Goal: Task Accomplishment & Management: Complete application form

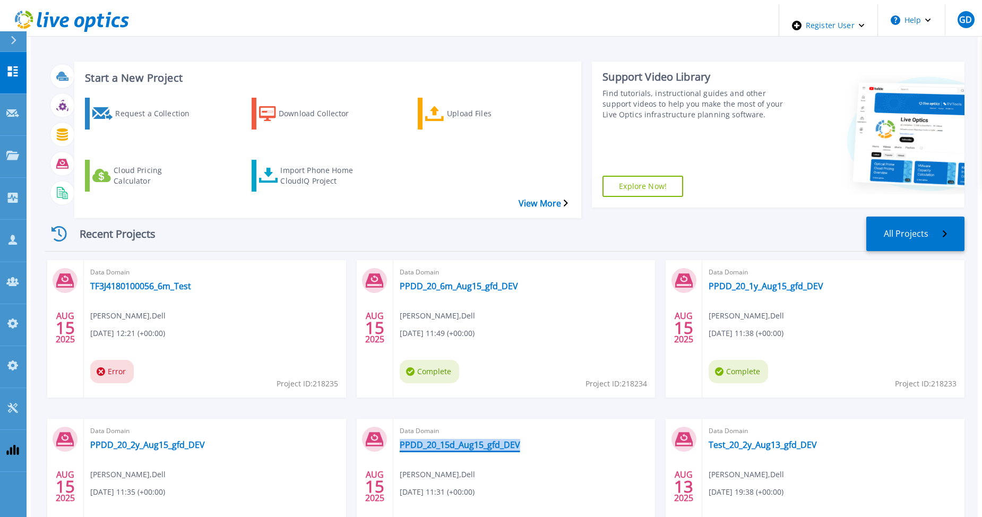
drag, startPoint x: 517, startPoint y: 418, endPoint x: 394, endPoint y: 415, distance: 122.7
click at [394, 419] on div "Data Domain PPDD_20_15d_Aug15_gfd_DEV Gerry Dunn , Dell 08/15/2025, 11:31 (+00:…" at bounding box center [524, 488] width 262 height 138
copy link "PPDD_20_15d_Aug15_gfd_DEV"
click at [303, 162] on div "Import Phone Home CloudIQ Project" at bounding box center [322, 175] width 85 height 27
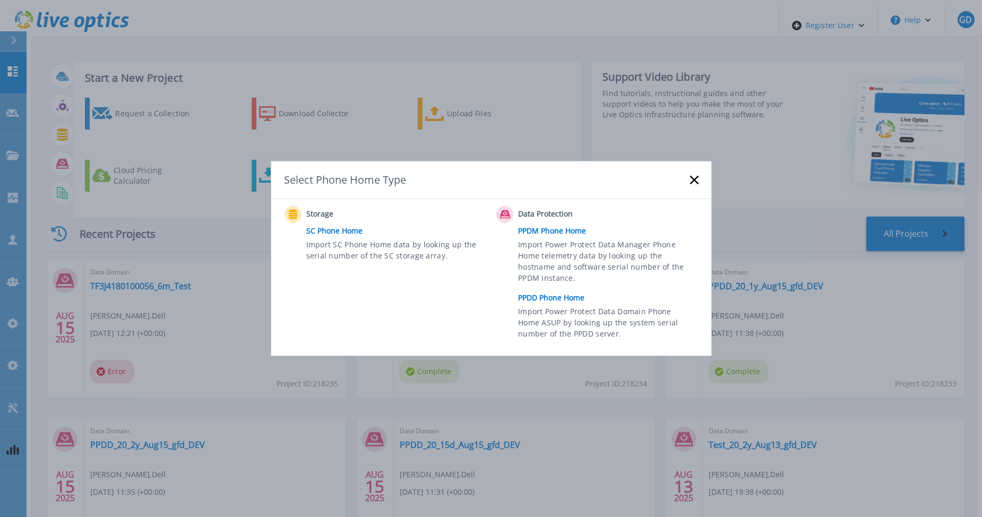
click at [566, 295] on link "PPDD Phone Home" at bounding box center [610, 298] width 185 height 16
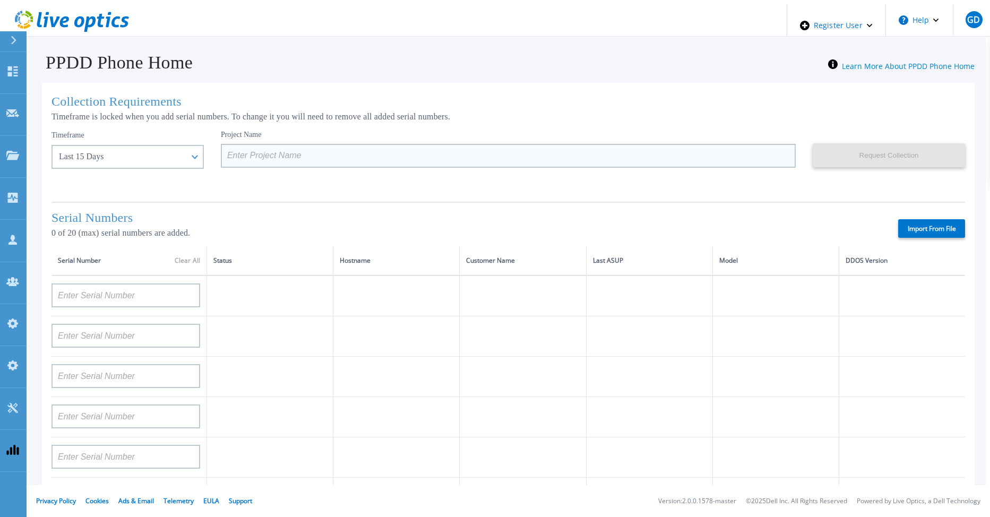
click at [234, 153] on input at bounding box center [508, 156] width 575 height 24
paste input "PPDD_20_15d_Aug15_gfd_DEV"
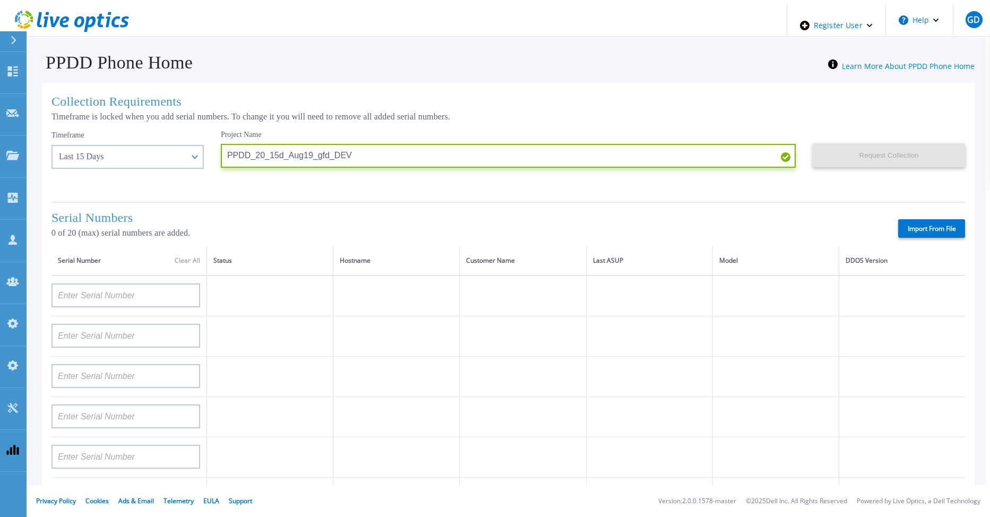
type input "PPDD_20_15d_Aug19_gfd_DEV"
click at [925, 220] on label "Import From File" at bounding box center [931, 228] width 67 height 19
click at [0, 0] on input "Import From File" at bounding box center [0, 0] width 0 height 0
type input "AUDVFBNW5NDDSY"
type input "APX00230307919"
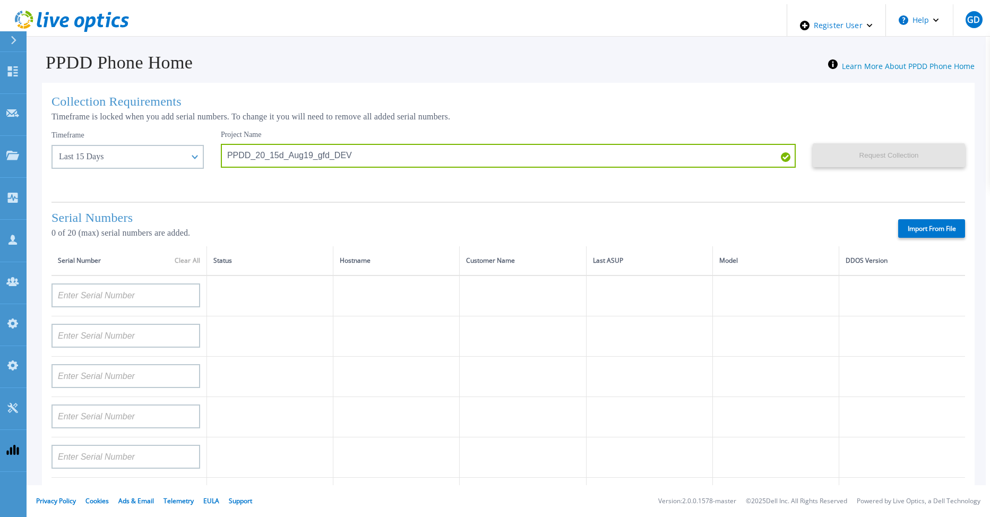
type input "AUDVXVCEX7DDSY"
type input "APM00184831991"
type input "CKM00181900520"
type input "APM00203007560"
type input "APM00202614668"
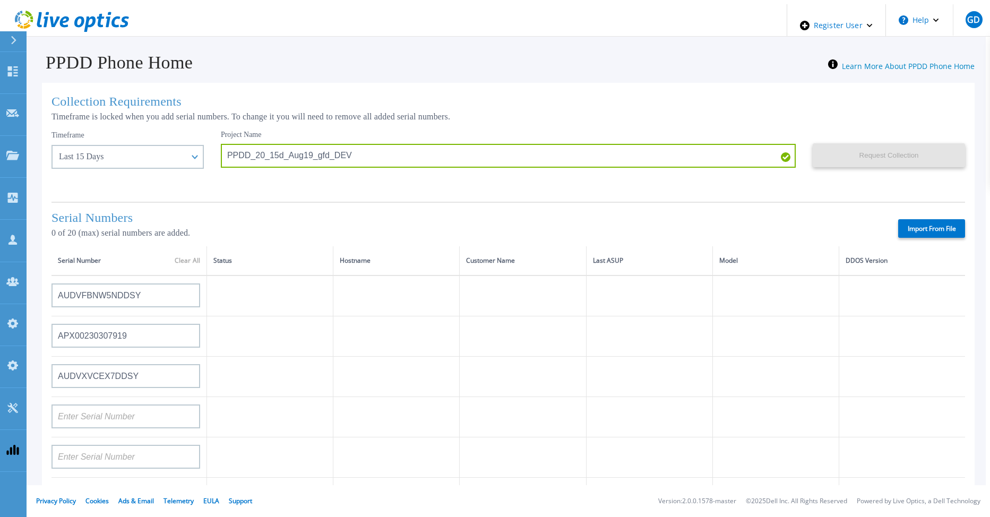
type input "APM00212613652"
type input "APX00232503743"
type input "CKM00202301759"
type input "APM00212702822"
type input "CKM00181001809"
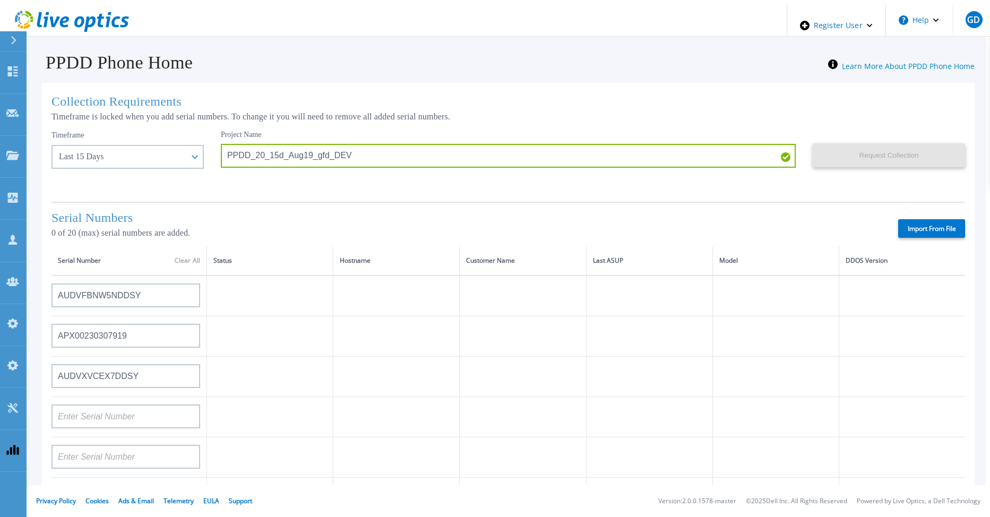
type input "APM00160405864"
type input "CRK00235104956"
type input "APM00202011675"
type input "CKM00184602620"
type input "DE500212802673"
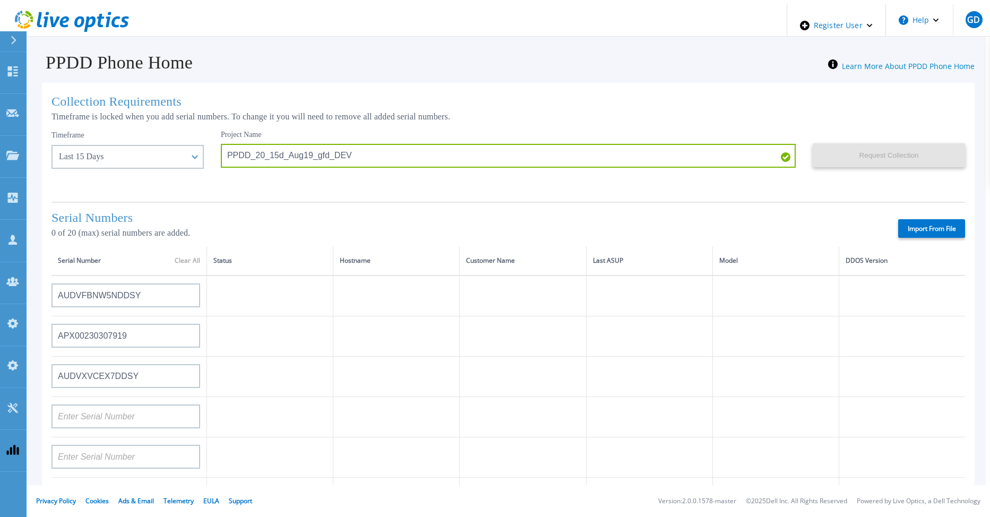
type input "APM00202912715"
type input "APM00211700095"
type input "APX00232503747"
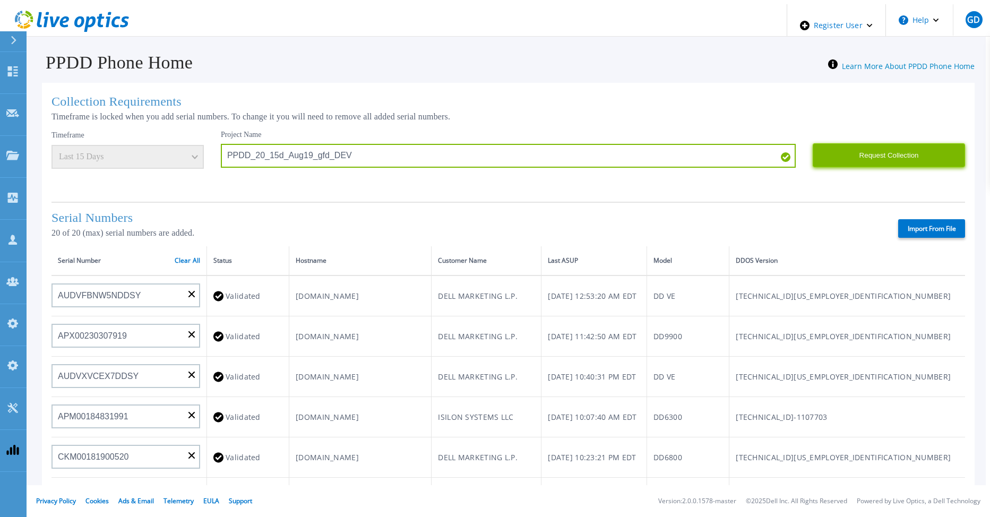
click at [878, 150] on button "Request Collection" at bounding box center [889, 155] width 152 height 24
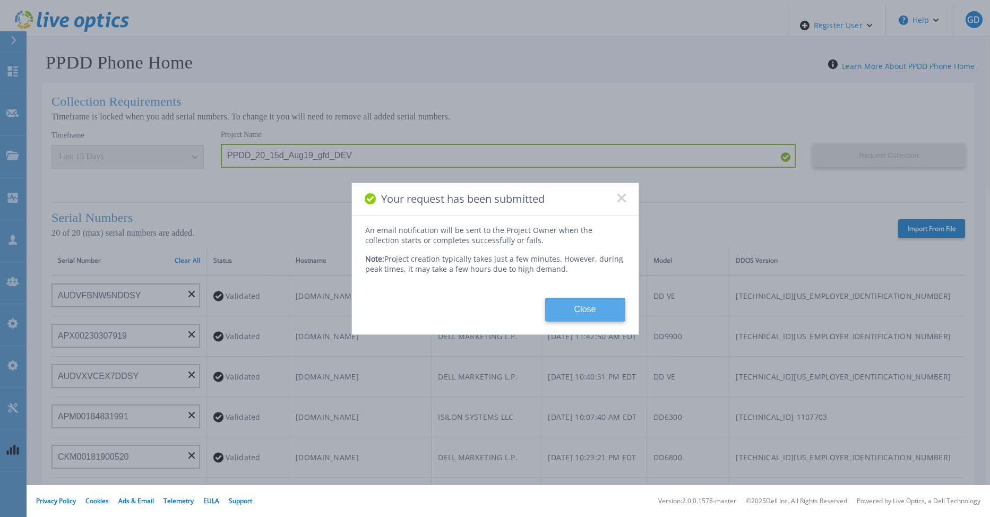
click at [593, 314] on button "Close" at bounding box center [585, 310] width 80 height 24
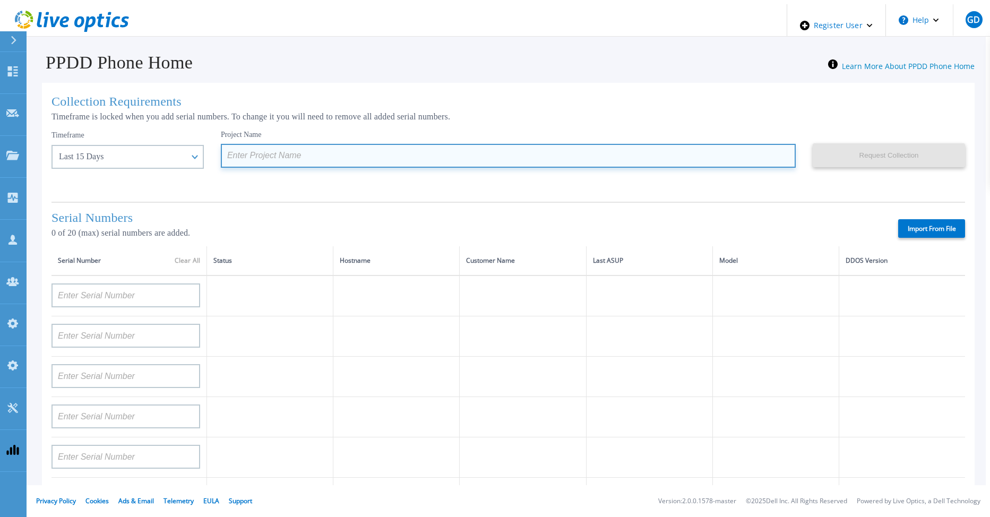
click at [248, 157] on input at bounding box center [508, 156] width 575 height 24
paste input "PPDD_20_15d_Aug15_gfd_DEV"
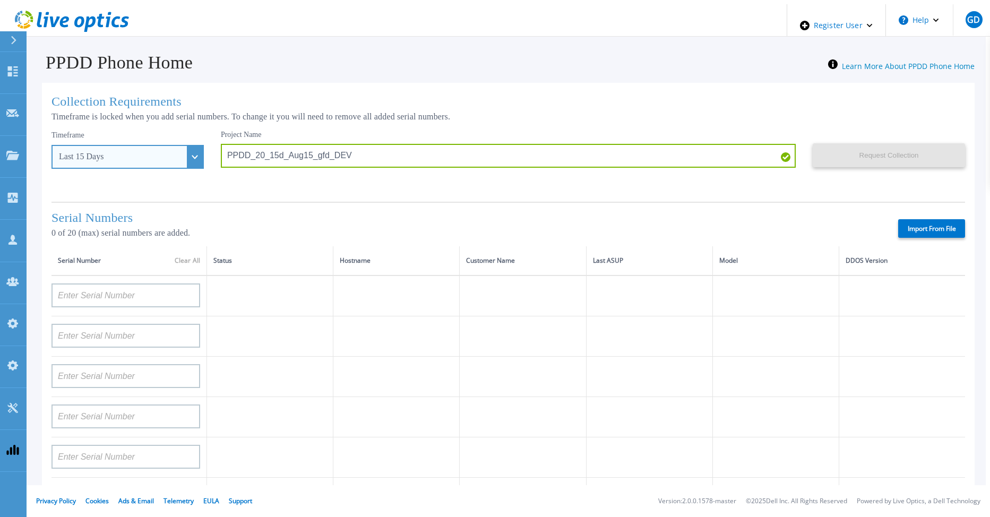
click at [176, 160] on div "Last 15 Days" at bounding box center [127, 157] width 152 height 24
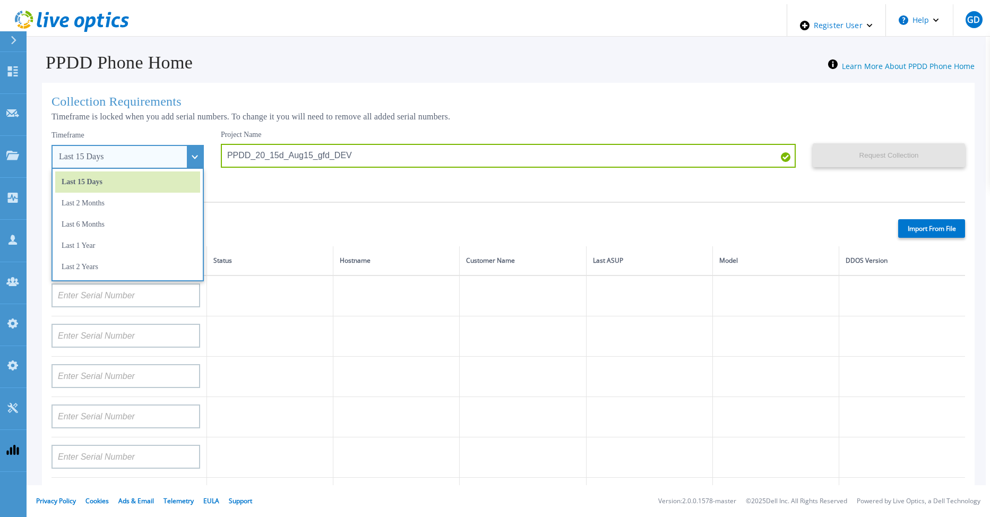
drag, startPoint x: 133, startPoint y: 242, endPoint x: 170, endPoint y: 215, distance: 46.1
click at [133, 242] on li "Last 1 Year" at bounding box center [127, 245] width 145 height 21
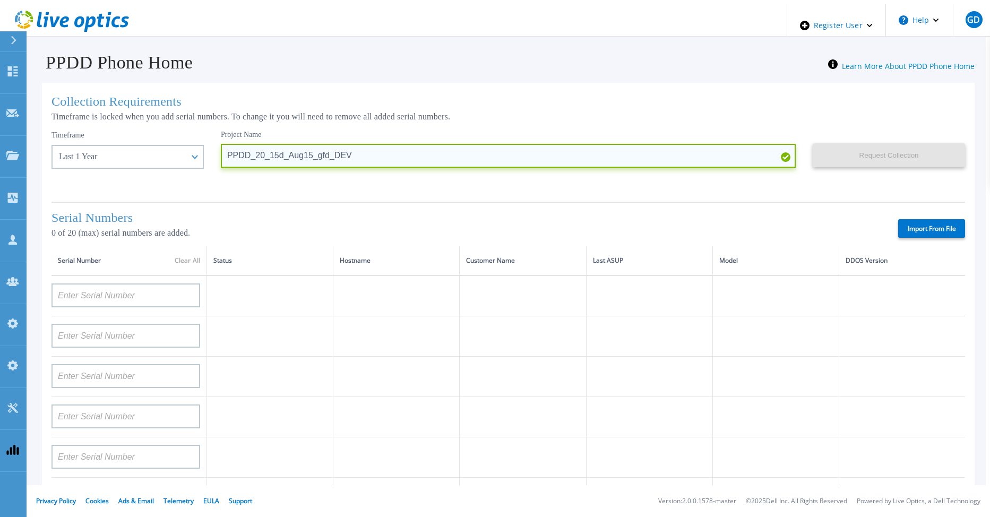
click at [248, 157] on input "PPDD_20_15d_Aug15_gfd_DEV" at bounding box center [508, 156] width 575 height 24
click at [256, 155] on input "PPDD_20_15d_Aug15_gfd_DEV" at bounding box center [508, 156] width 575 height 24
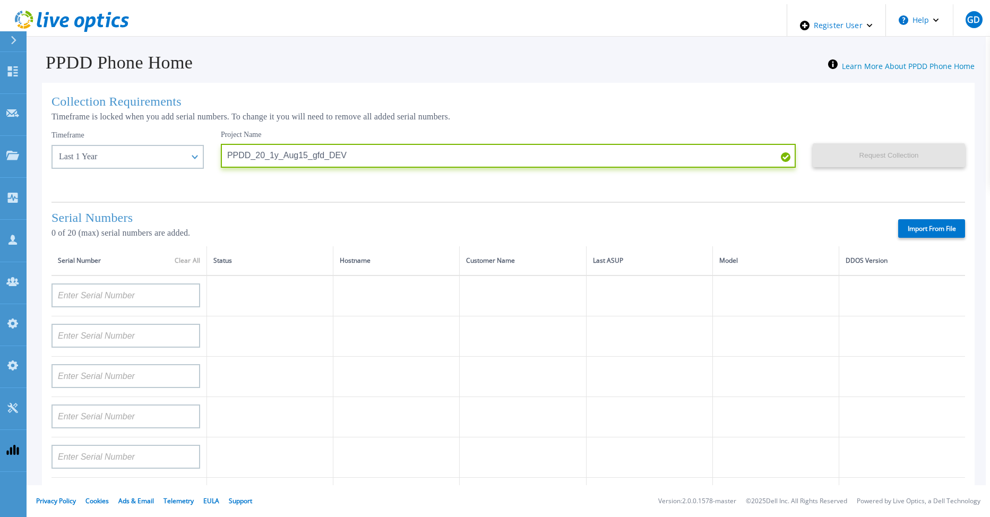
type input "PPDD_20_1y_Aug15_gfd_DEV"
click at [922, 224] on label "Import From File" at bounding box center [931, 228] width 67 height 19
click at [0, 0] on input "Import From File" at bounding box center [0, 0] width 0 height 0
type input "FLA00141400135"
type input "APM00182109758"
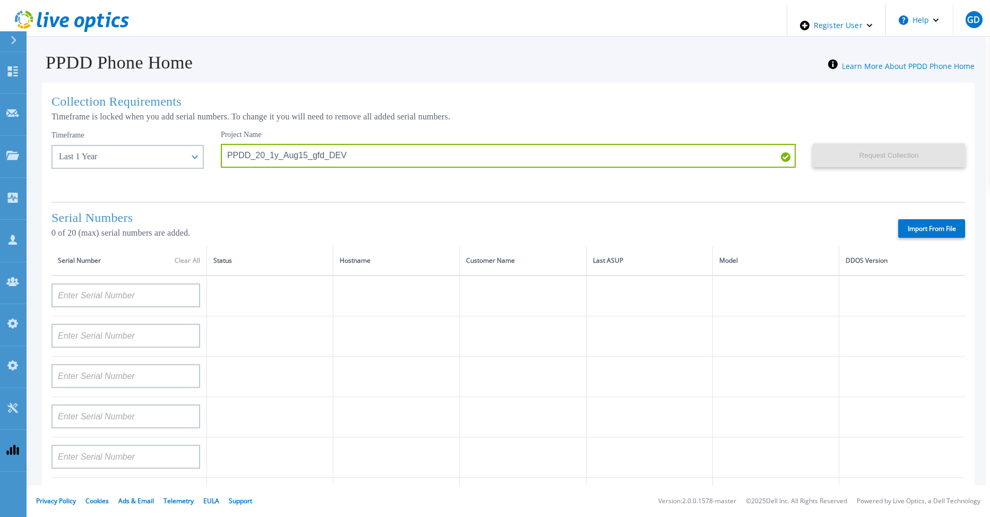
type input "FLA00132000007"
type input "APX00221800532"
type input "APM00200212797"
type input "APM00182124302"
type input "APM00182313441"
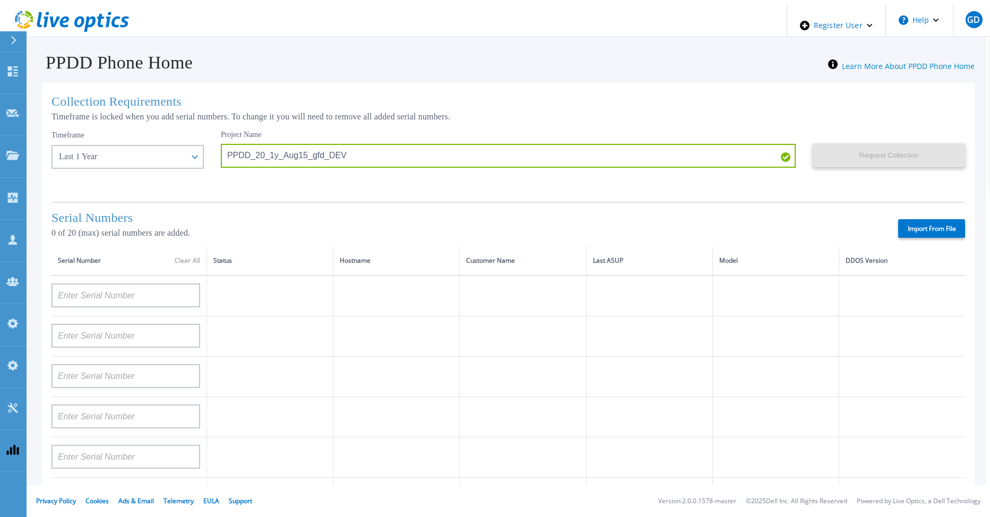
type input "CKM01213905179"
type input "APM00200924903"
type input "APM00170803302"
type input "APX00232300495"
type input "APM00212804713"
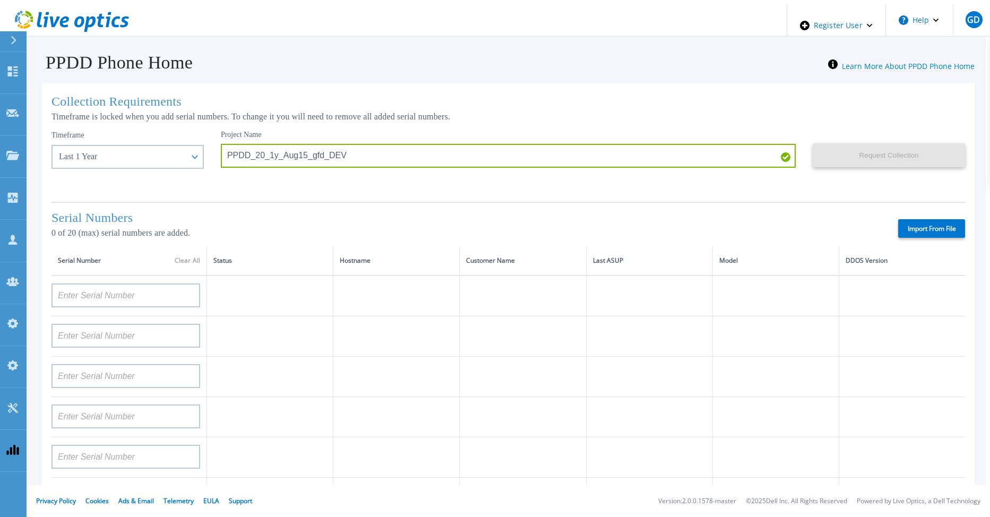
type input "CKM00180601728"
type input "APX00224004308"
type input "APM00201200598"
type input "APM00201203066"
type input "APM00214914091"
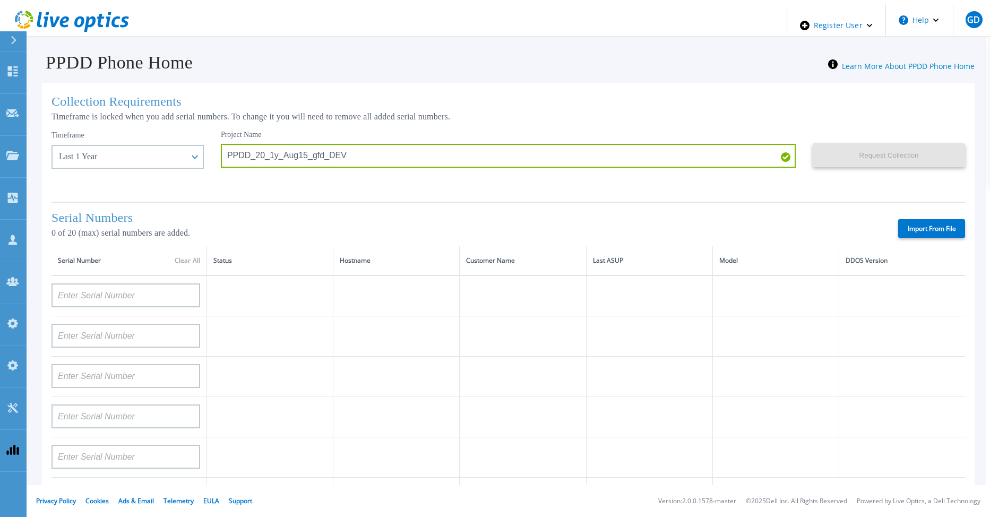
type input "APM00212705974"
type input "BJJYF140100020"
type input "APM00172712073"
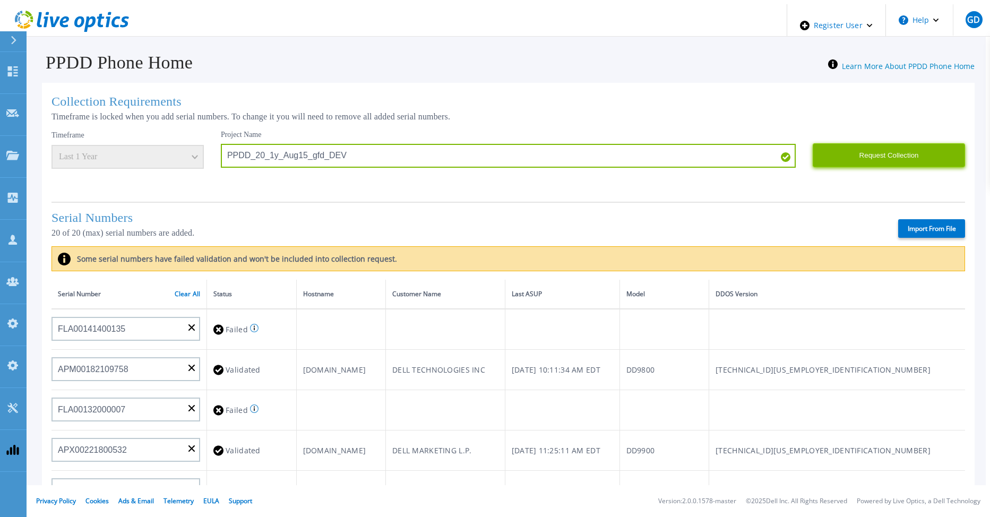
click at [863, 156] on button "Request Collection" at bounding box center [889, 155] width 152 height 24
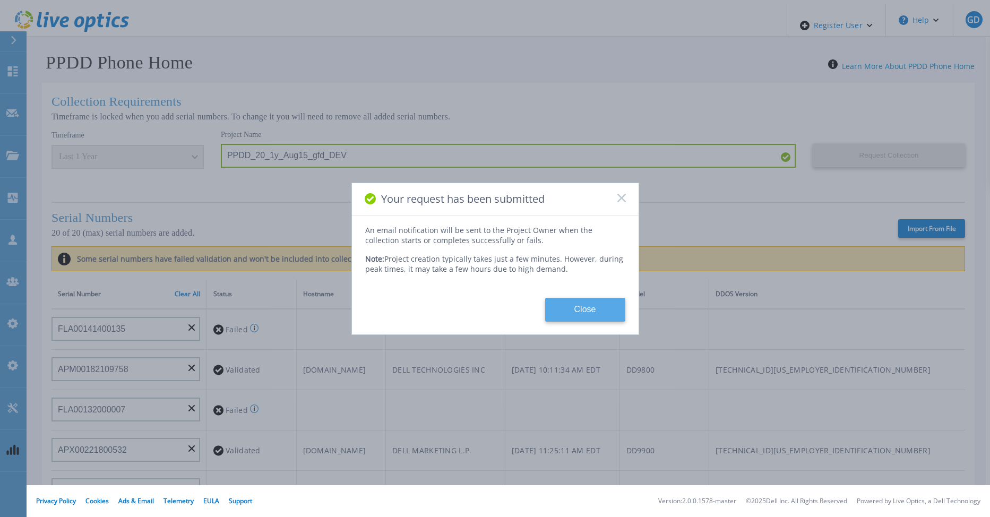
click at [590, 308] on button "Close" at bounding box center [585, 310] width 80 height 24
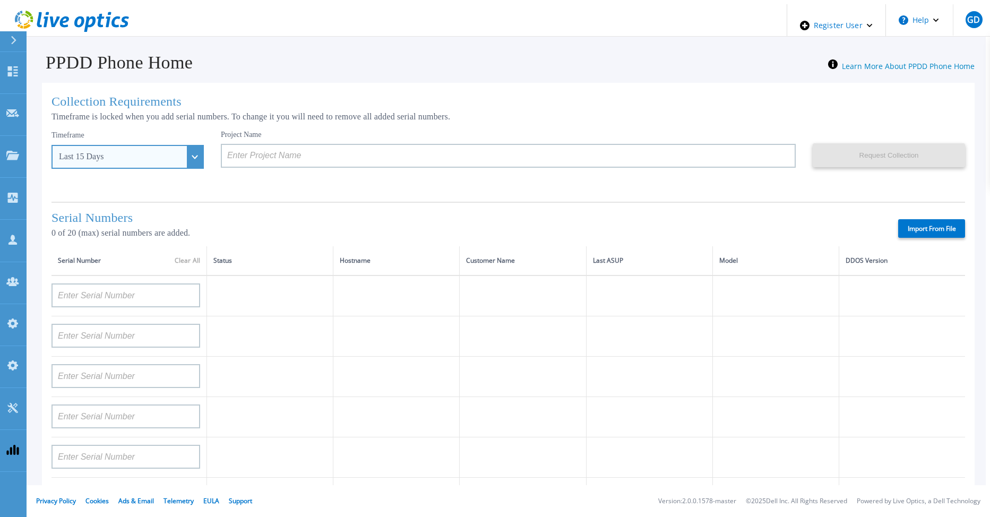
click at [175, 157] on div "Last 15 Days" at bounding box center [127, 157] width 152 height 24
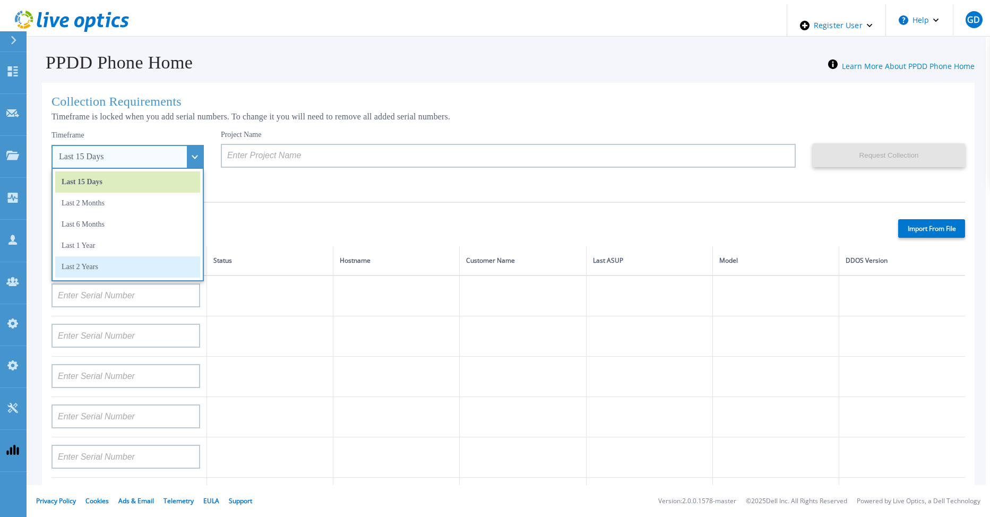
click at [119, 267] on li "Last 2 Years" at bounding box center [127, 266] width 145 height 21
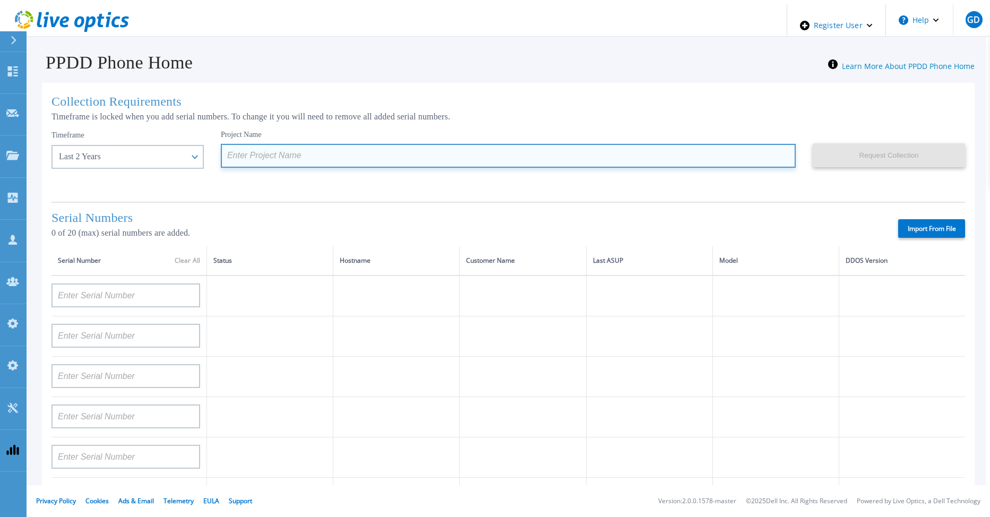
click at [272, 149] on input at bounding box center [508, 156] width 575 height 24
paste input "PPDD_20_15d_Aug15_gfd_DEV"
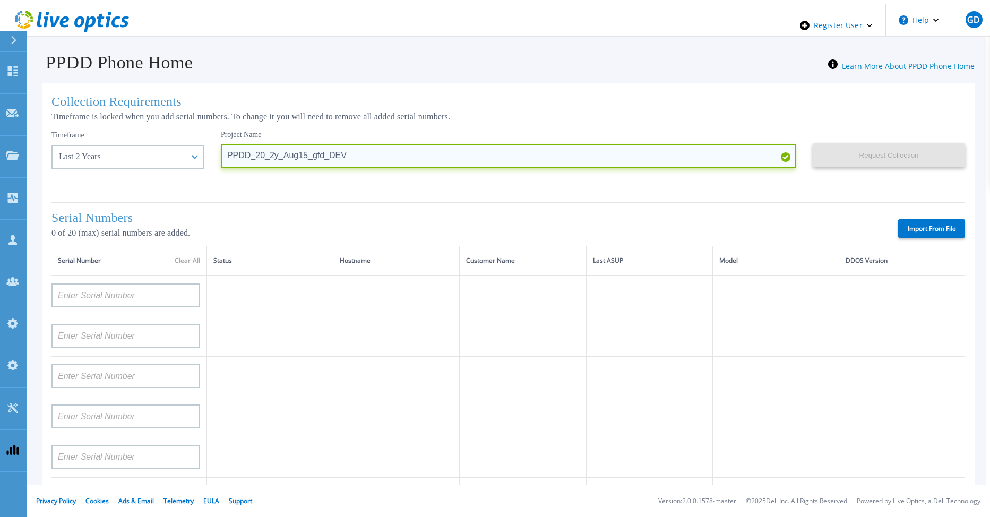
drag, startPoint x: 276, startPoint y: 153, endPoint x: 288, endPoint y: 158, distance: 13.6
click at [276, 153] on input "PPDD_20_2y_Aug15_gfd_DEV" at bounding box center [508, 156] width 575 height 24
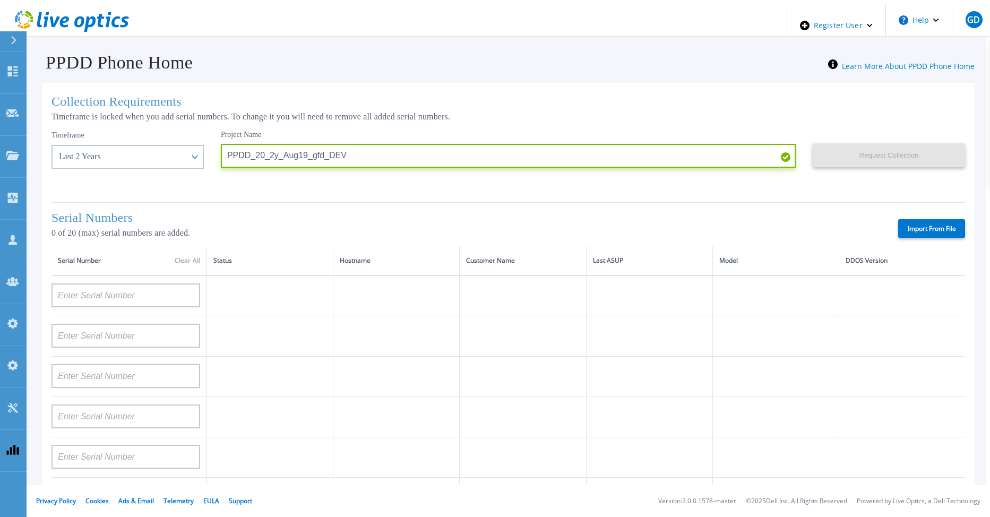
type input "PPDD_20_2y_Aug19_gfd_DEV"
click at [929, 220] on label "Import From File" at bounding box center [931, 228] width 67 height 19
click at [0, 0] on input "Import From File" at bounding box center [0, 0] width 0 height 0
type input "APM00212517749"
type input "APM00181610916"
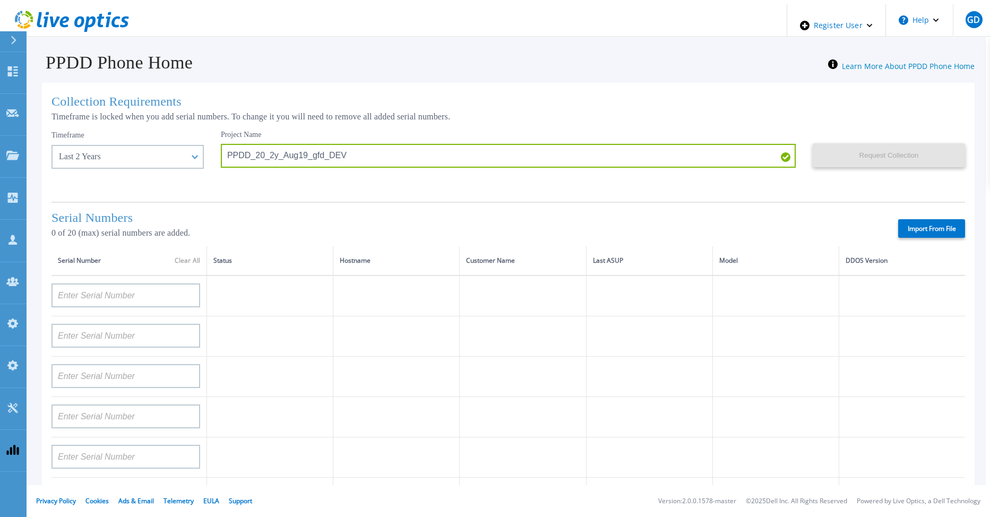
type input "APM00212610954"
type input "APM00192901991"
type input "DE600213145187"
type input "CKM01210406364"
type input "AUDVMK7W3NDDSP"
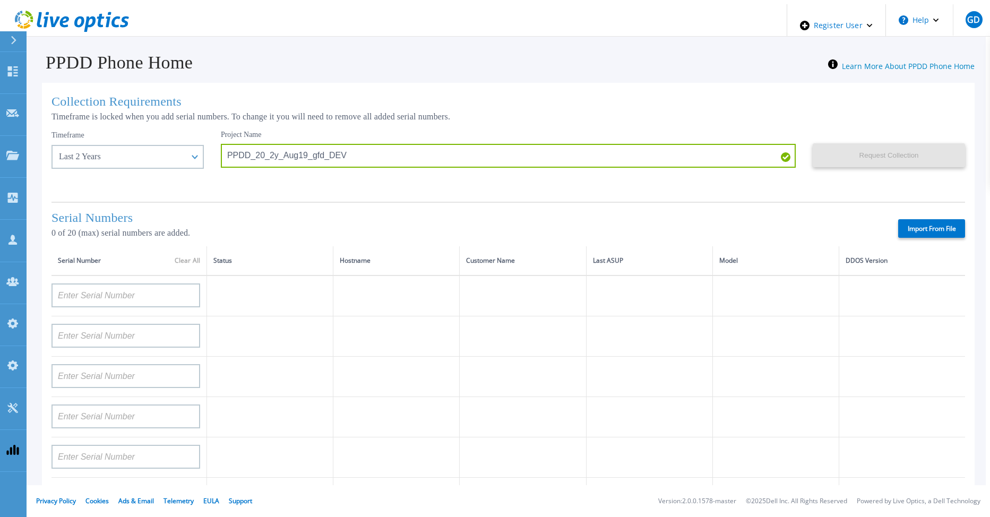
type input "APM00174422347"
type input "APM00171414746"
type input "APM00222128522"
type input "APM00200337213"
type input "APM00160405864"
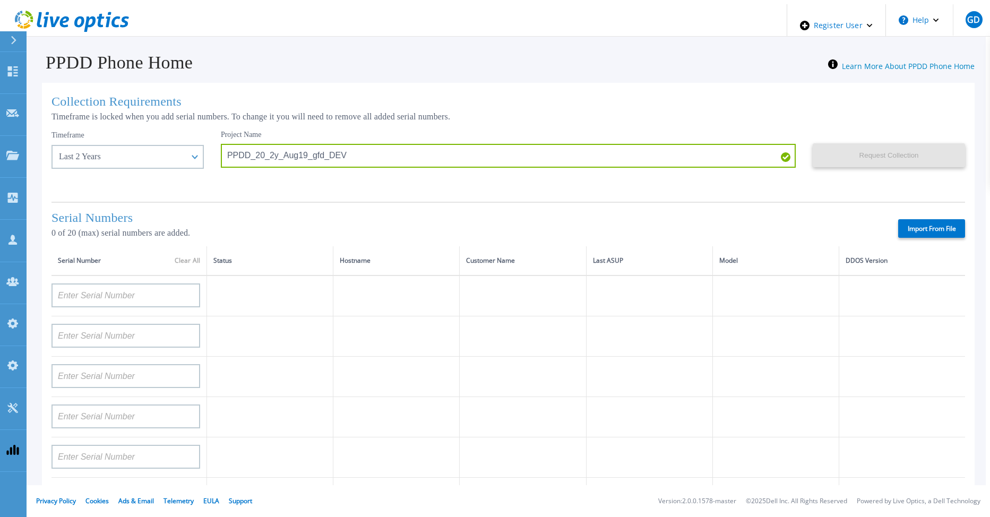
type input "APM00201200598"
type input "APM00172914280"
type input "APM00212721945"
type input "CKM01203620338"
type input "CKM01214706127"
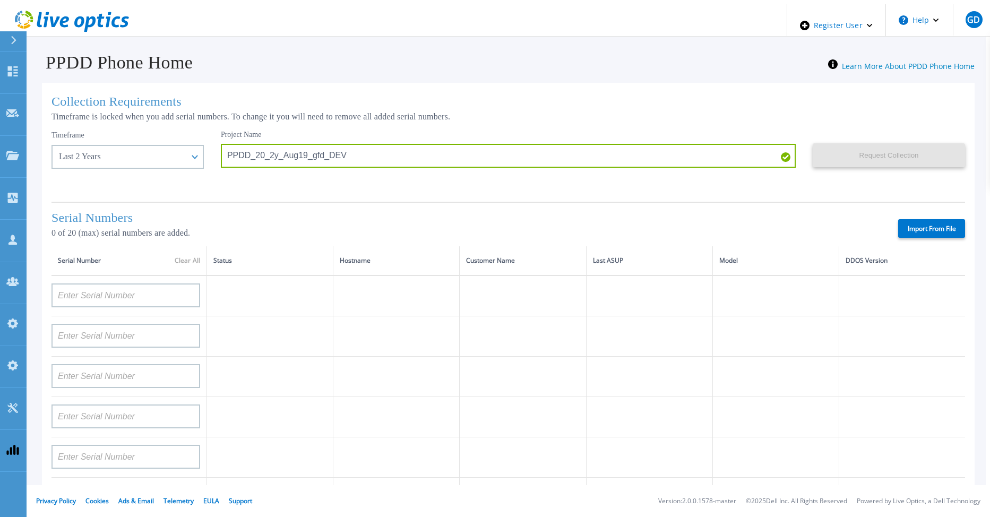
type input "FLA95144400037"
type input "AUDVNWBR6EDS91"
type input "APM00182109758"
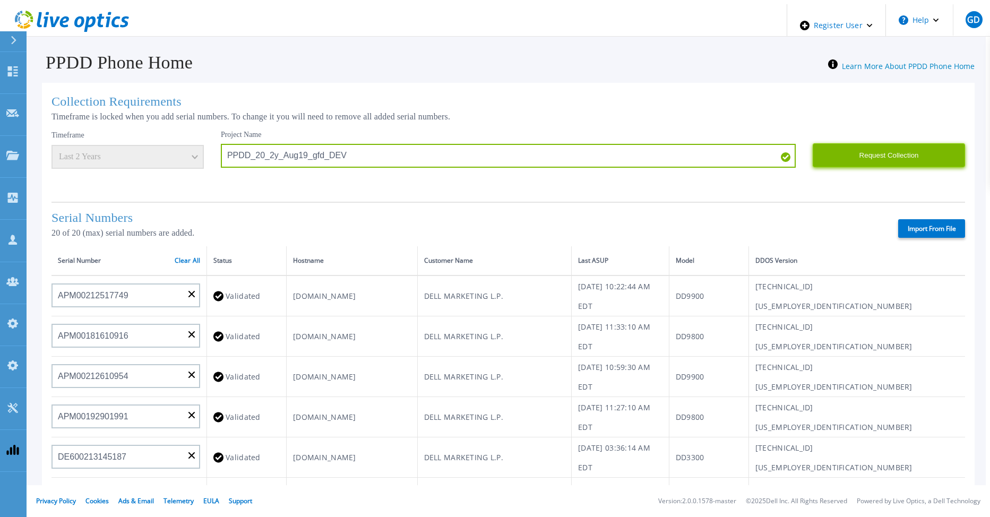
click at [864, 153] on button "Request Collection" at bounding box center [889, 155] width 152 height 24
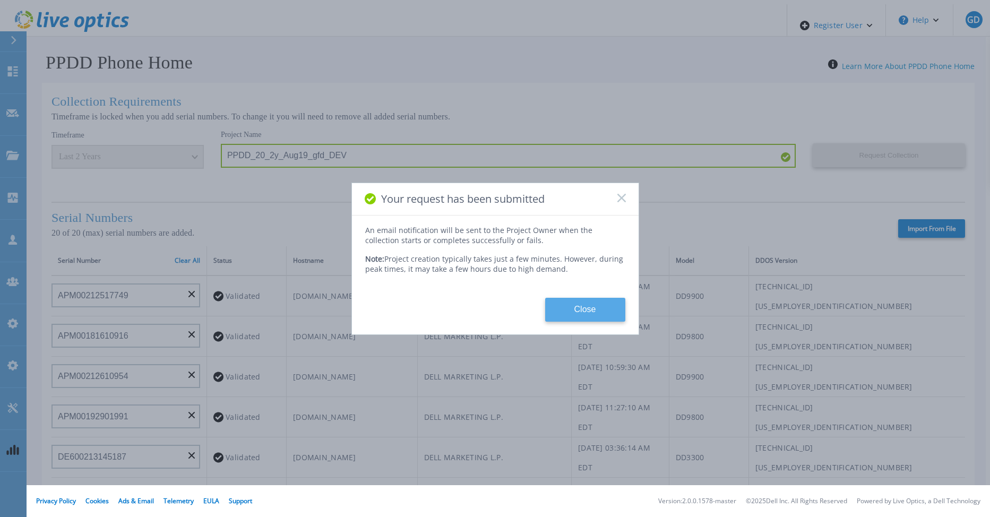
click at [599, 308] on button "Close" at bounding box center [585, 310] width 80 height 24
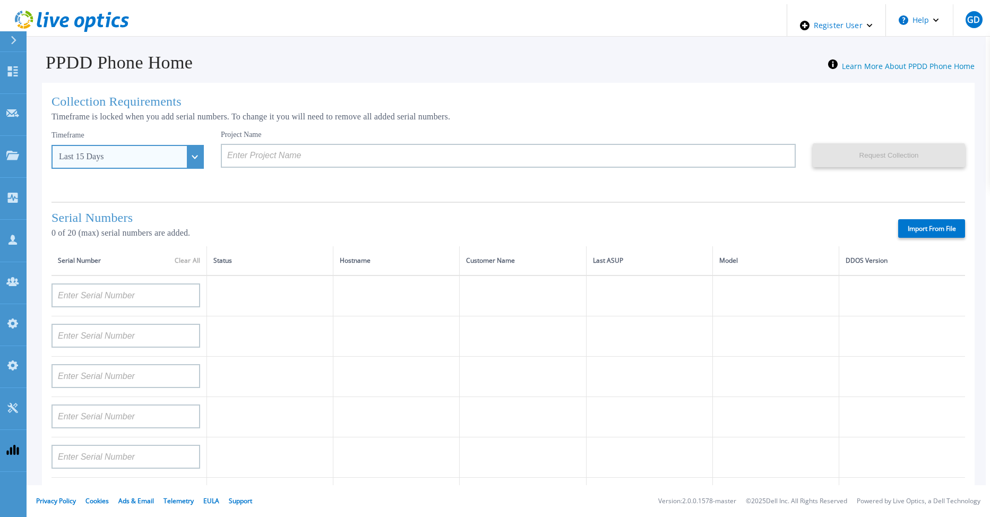
click at [169, 153] on div "Last 15 Days" at bounding box center [127, 157] width 152 height 24
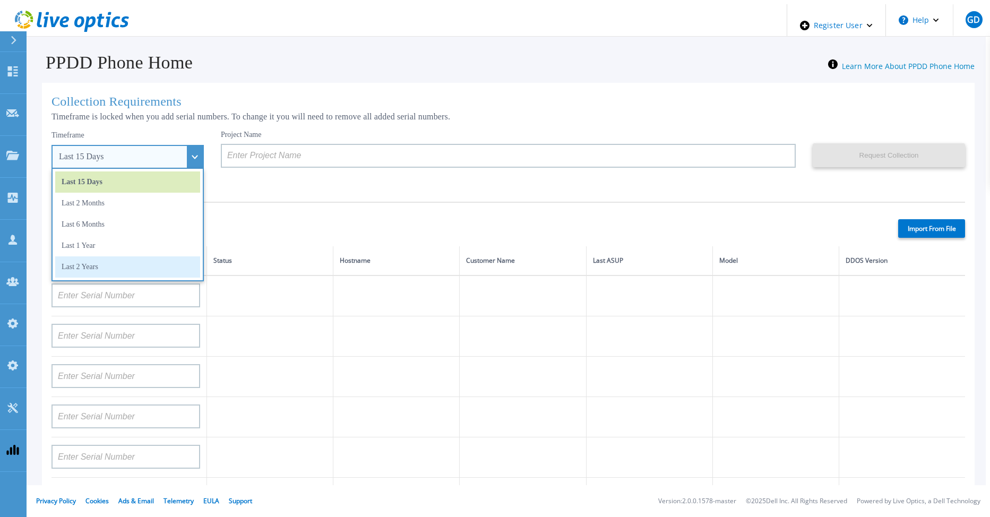
click at [119, 261] on li "Last 2 Years" at bounding box center [127, 266] width 145 height 21
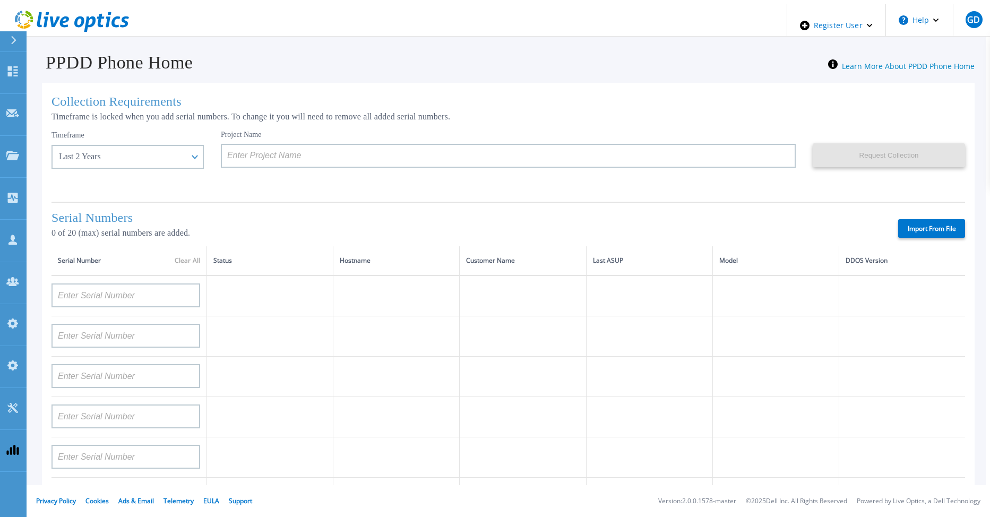
click at [907, 222] on label "Import From File" at bounding box center [931, 228] width 67 height 19
click at [0, 0] on input "Import From File" at bounding box center [0, 0] width 0 height 0
type input "APM00212517749"
type input "APM00181610916"
type input "APM00212610954"
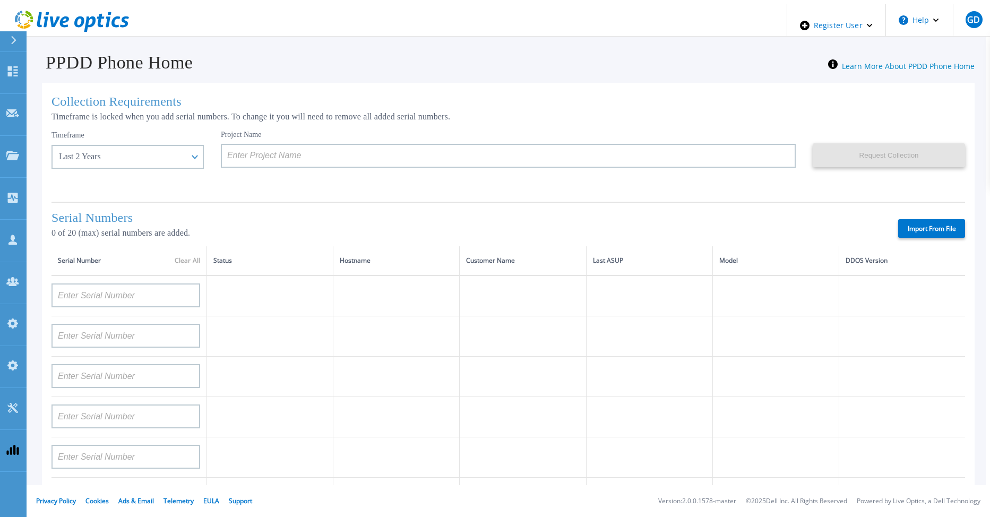
type input "APM00192901991"
type input "DE600213145187"
type input "CKM01210406364"
type input "AUDVMK7W3NDDSP"
type input "APM00174422347"
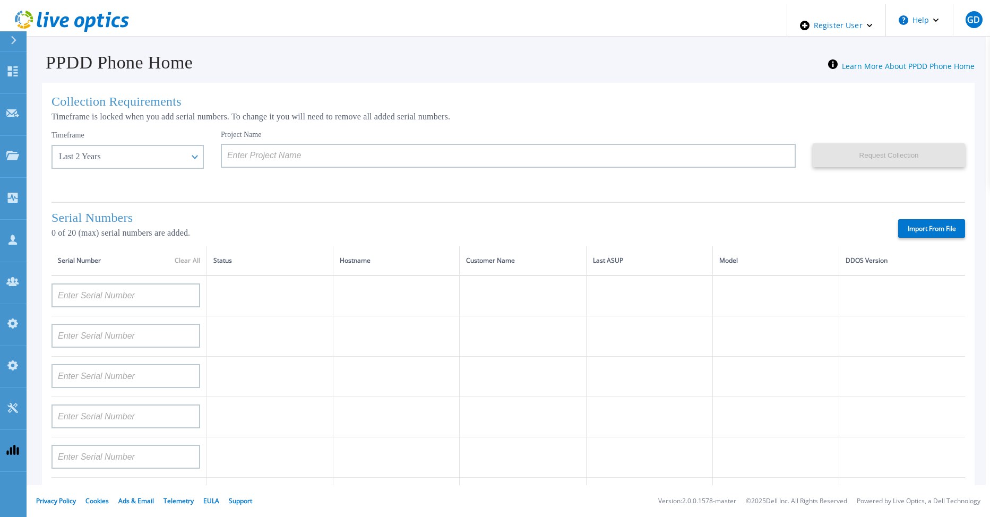
type input "APM00171414746"
type input "APM00222128522"
type input "APM00200337213"
type input "APM00160405864"
type input "APM00201200598"
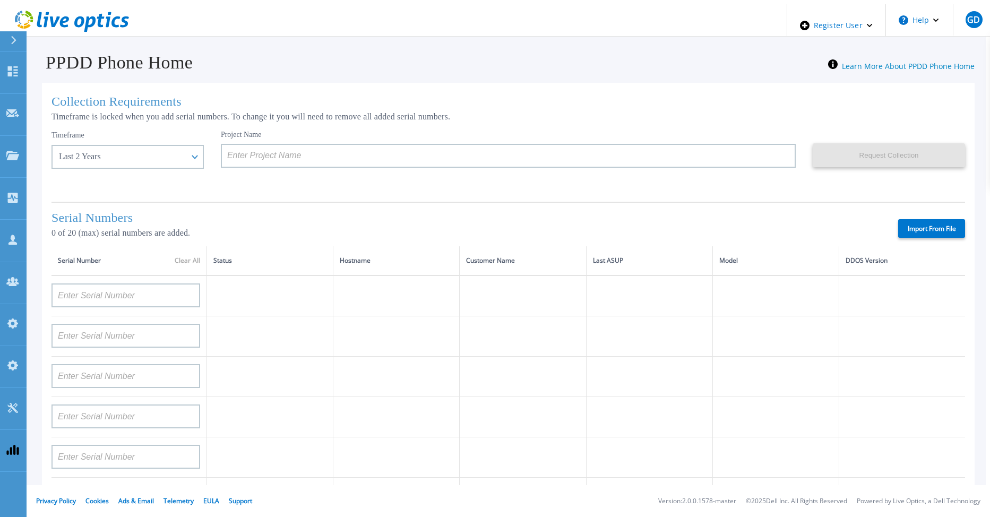
type input "APM00172914280"
type input "APM00212721945"
type input "CKM01203620338"
type input "CKM01214706127"
type input "FLA95144400037"
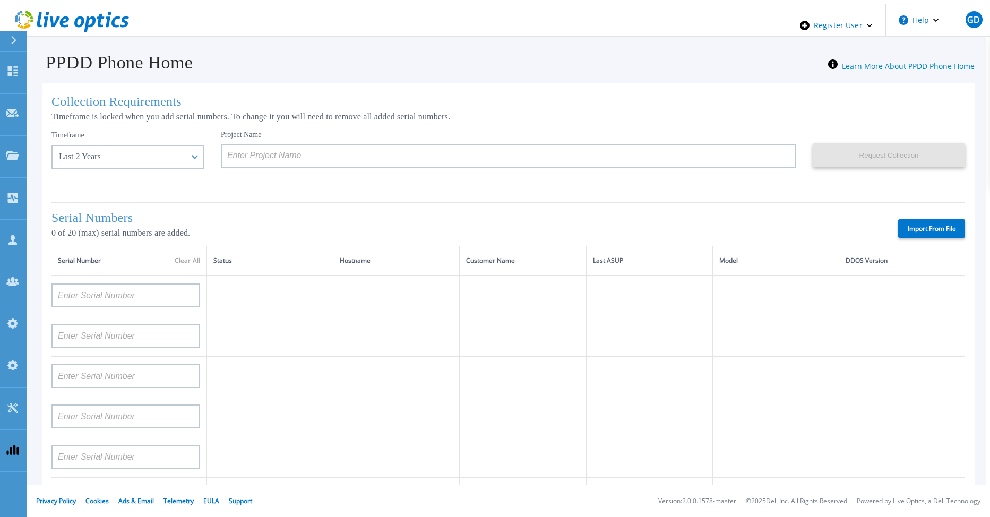
type input "AUDVNWBR6EDS91"
type input "APM00182109758"
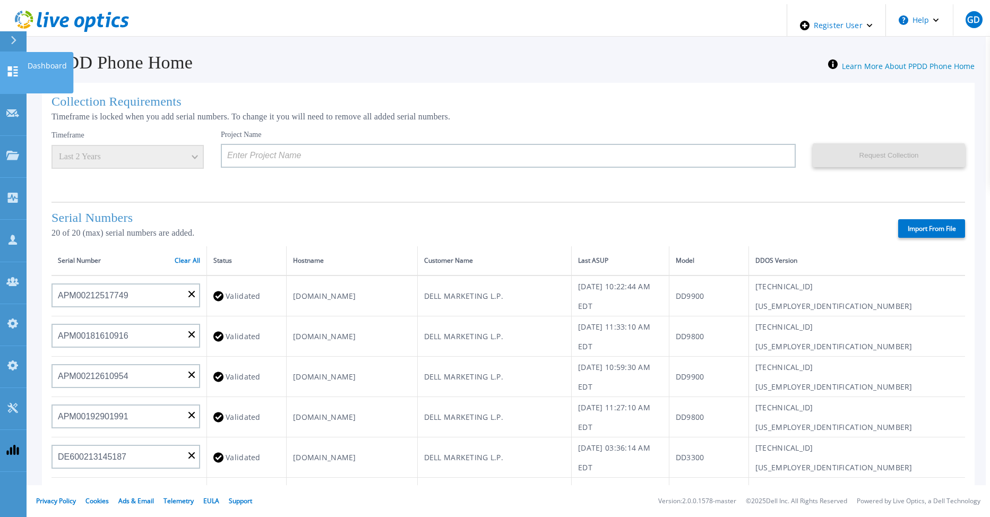
click at [16, 66] on icon at bounding box center [12, 71] width 13 height 10
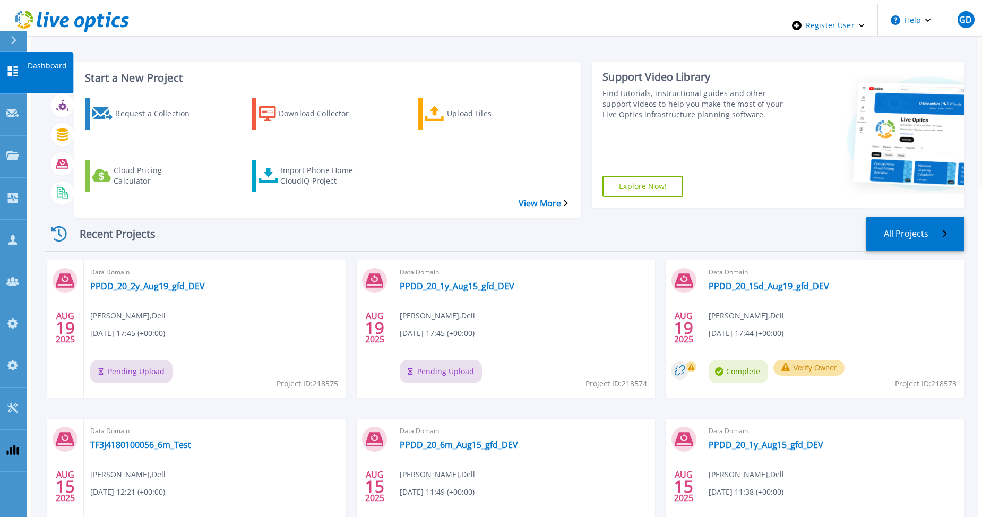
click at [12, 55] on link "Dashboard Dashboard" at bounding box center [13, 73] width 27 height 42
click at [465, 217] on div "Recent Projects All Projects" at bounding box center [505, 234] width 920 height 35
click at [732, 281] on link "PPDD_20_15d_Aug19_gfd_DEV" at bounding box center [769, 286] width 121 height 11
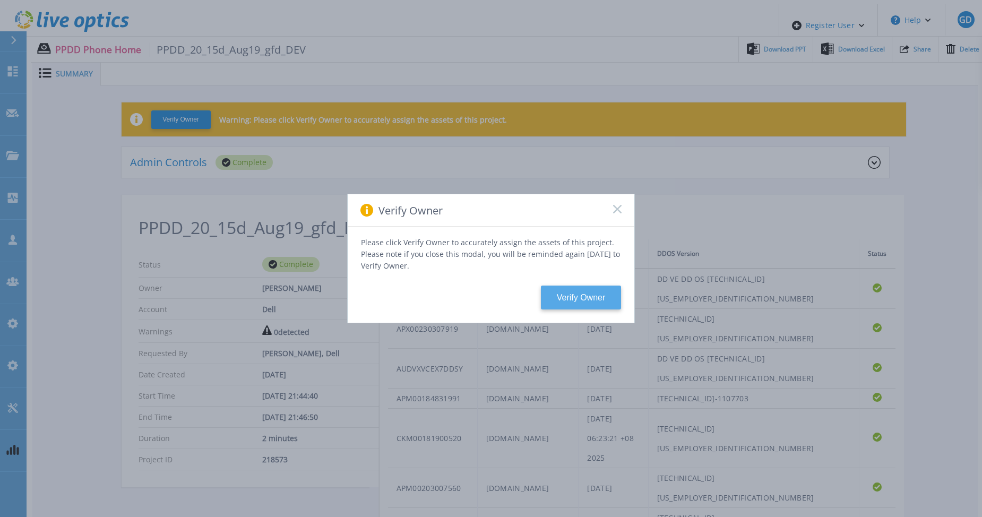
click at [565, 299] on button "Verify Owner" at bounding box center [581, 298] width 80 height 24
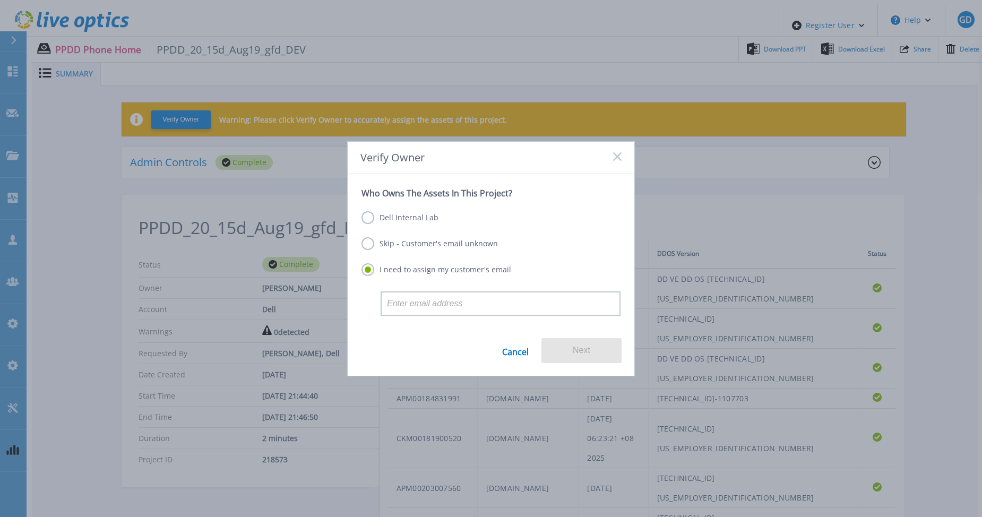
click at [370, 221] on label "Dell Internal Lab" at bounding box center [400, 217] width 77 height 13
click at [0, 0] on input "Dell Internal Lab" at bounding box center [0, 0] width 0 height 0
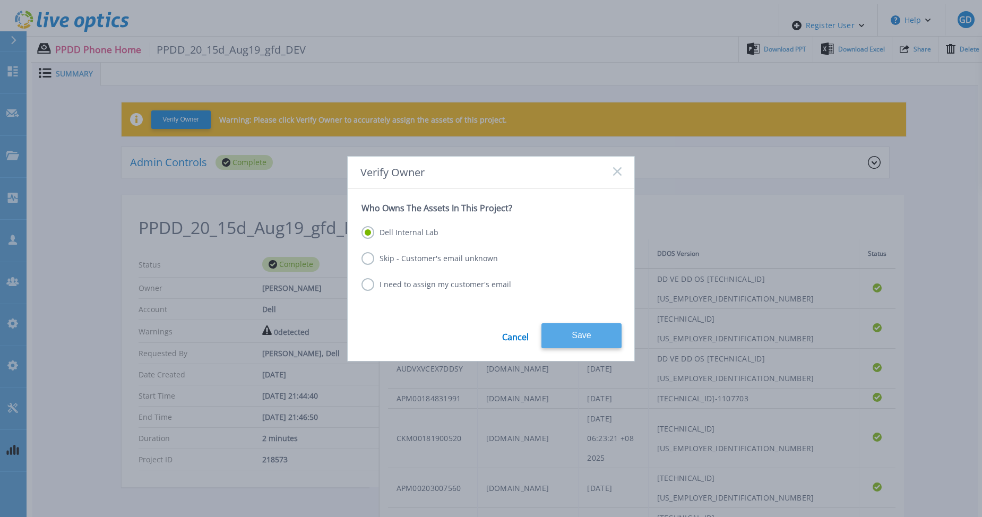
click at [586, 332] on button "Save" at bounding box center [582, 335] width 80 height 25
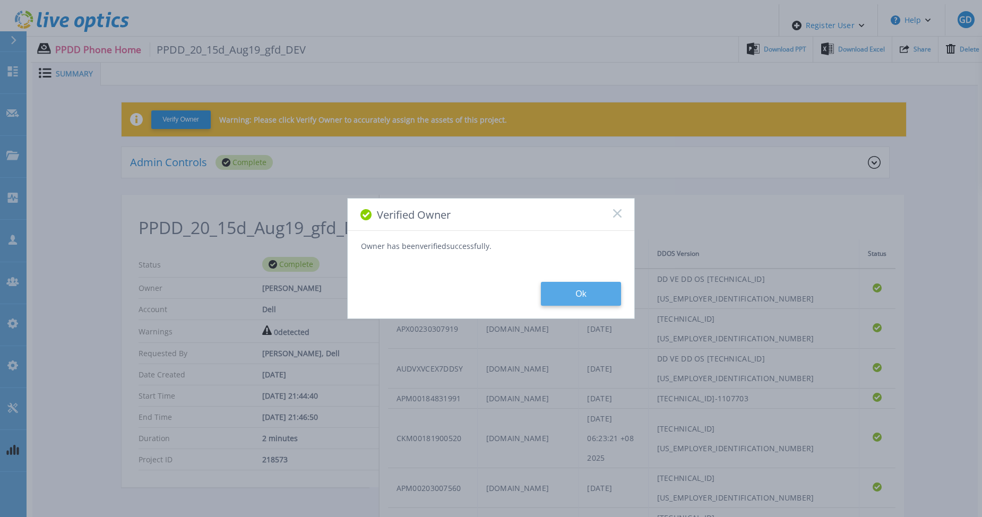
click at [576, 293] on button "Ok" at bounding box center [581, 294] width 80 height 24
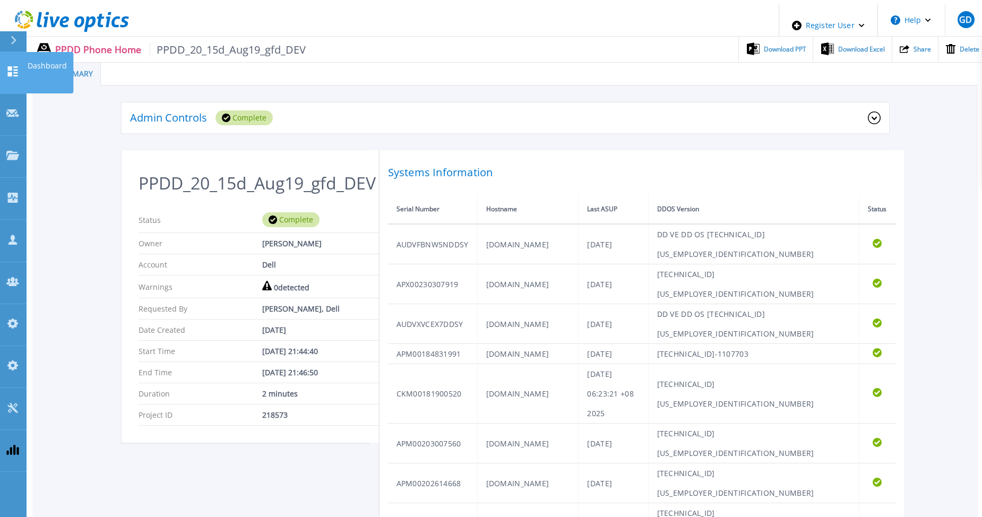
click at [10, 66] on div at bounding box center [12, 72] width 13 height 13
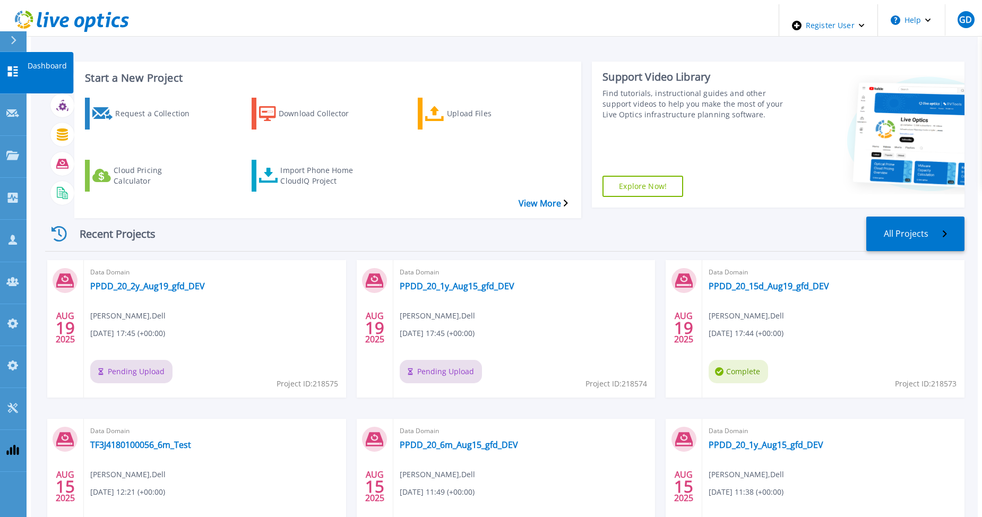
click at [19, 56] on link "Dashboard Dashboard" at bounding box center [13, 73] width 27 height 42
click at [428, 217] on div "Recent Projects All Projects" at bounding box center [505, 234] width 920 height 35
click at [277, 217] on div "Recent Projects All Projects" at bounding box center [505, 234] width 920 height 35
click at [13, 66] on div at bounding box center [12, 72] width 13 height 13
click at [176, 217] on div "Recent Projects All Projects" at bounding box center [505, 234] width 920 height 35
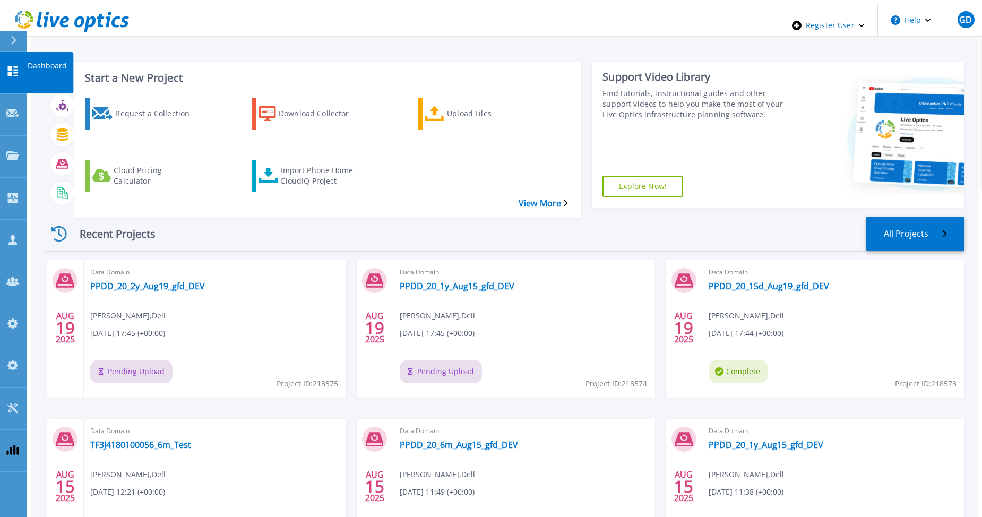
click at [13, 66] on icon at bounding box center [12, 71] width 13 height 10
click at [15, 57] on link "Dashboard Dashboard" at bounding box center [13, 73] width 27 height 42
click at [231, 37] on div "Start a New Project Request a Collection Download Collector Upload Files Cloud …" at bounding box center [504, 295] width 947 height 582
click at [17, 66] on icon at bounding box center [12, 71] width 13 height 10
click at [560, 208] on div "Recent Projects All Projects AUG 19 2025 Data Domain PPDD_20_2y_Aug19_gfd_DEV G…" at bounding box center [505, 397] width 920 height 378
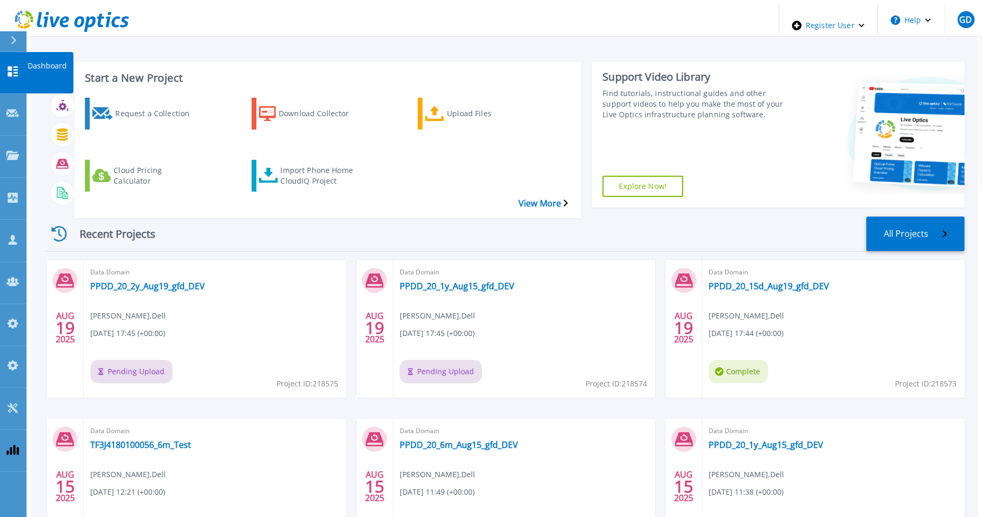
click at [19, 54] on link "Dashboard Dashboard" at bounding box center [13, 73] width 27 height 42
click at [13, 68] on icon at bounding box center [12, 71] width 13 height 10
click at [19, 66] on link "Dashboard Dashboard" at bounding box center [13, 73] width 27 height 42
click at [267, 42] on div "Start a New Project Request a Collection Download Collector Upload Files Cloud …" at bounding box center [504, 295] width 947 height 582
click at [20, 61] on link "Dashboard Dashboard" at bounding box center [13, 73] width 27 height 42
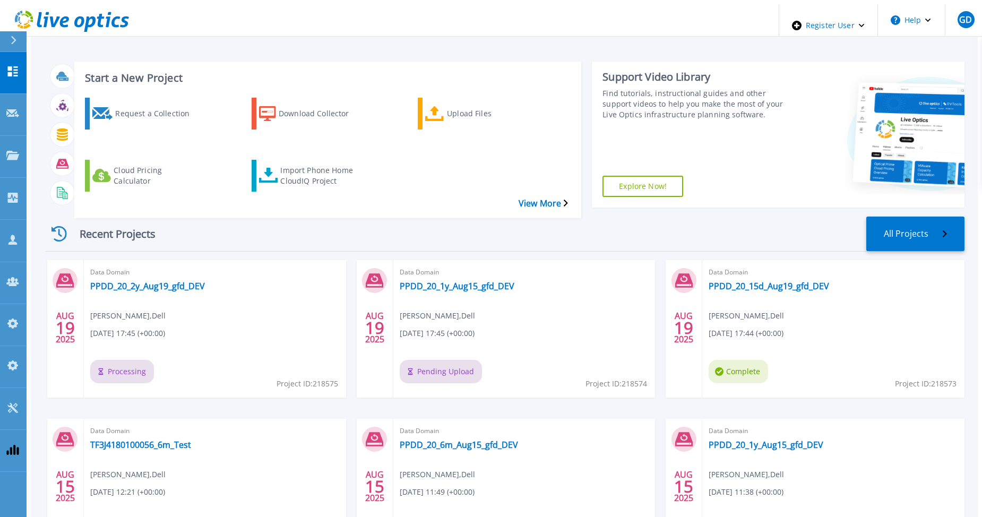
click at [243, 217] on div "Recent Projects All Projects" at bounding box center [505, 234] width 920 height 35
click at [14, 66] on icon at bounding box center [13, 71] width 10 height 10
click at [15, 66] on icon at bounding box center [12, 71] width 13 height 10
click at [16, 66] on icon at bounding box center [12, 71] width 13 height 10
click at [7, 66] on icon at bounding box center [12, 71] width 13 height 10
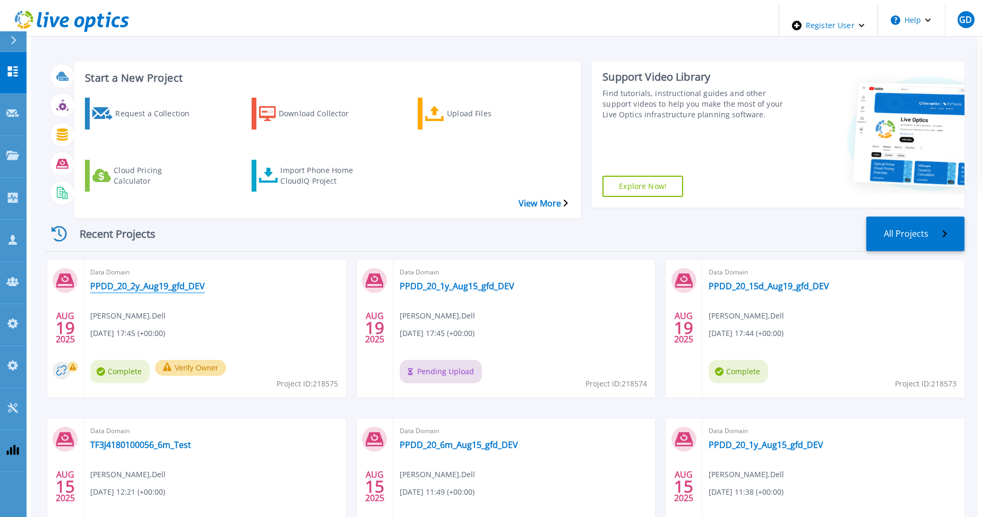
click at [123, 281] on link "PPDD_20_2y_Aug19_gfd_DEV" at bounding box center [147, 286] width 115 height 11
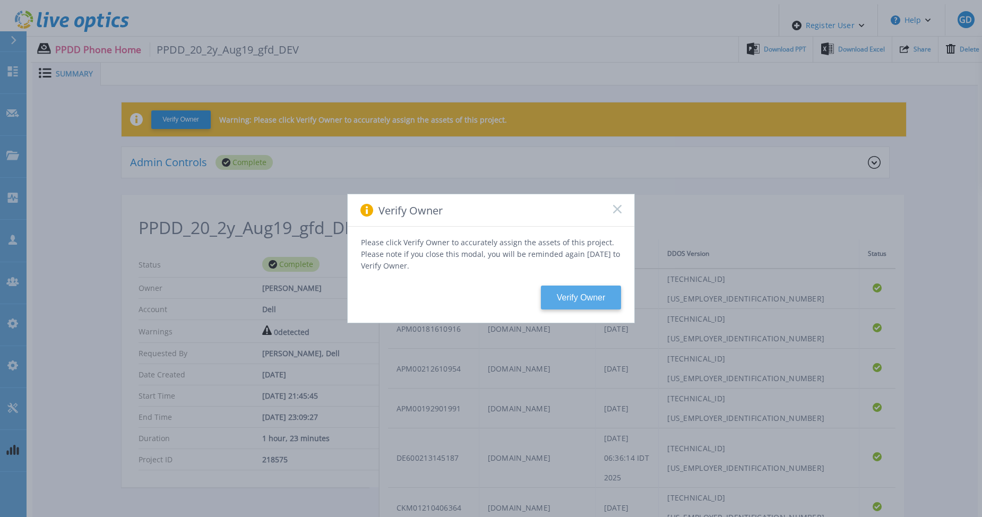
click at [576, 289] on button "Verify Owner" at bounding box center [581, 298] width 80 height 24
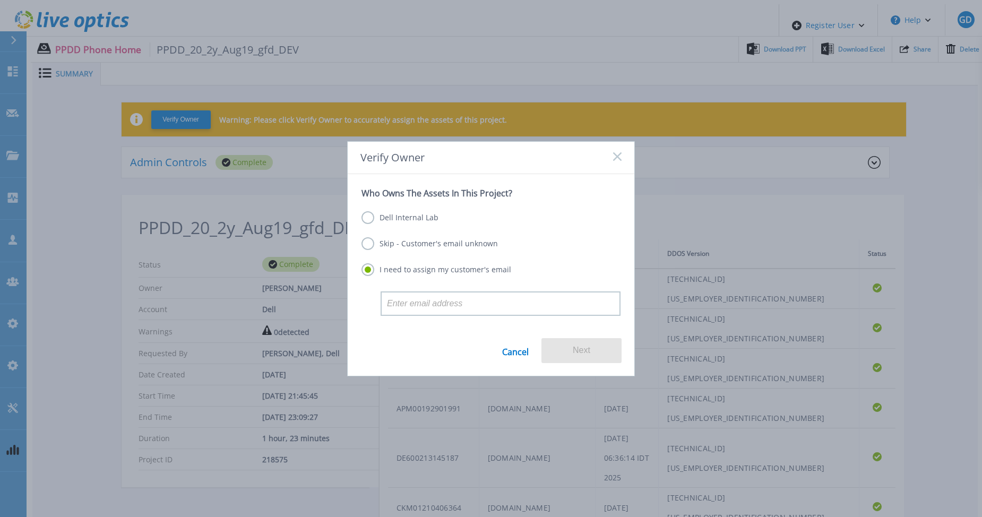
click at [406, 218] on label "Dell Internal Lab" at bounding box center [400, 217] width 77 height 13
click at [0, 0] on input "Dell Internal Lab" at bounding box center [0, 0] width 0 height 0
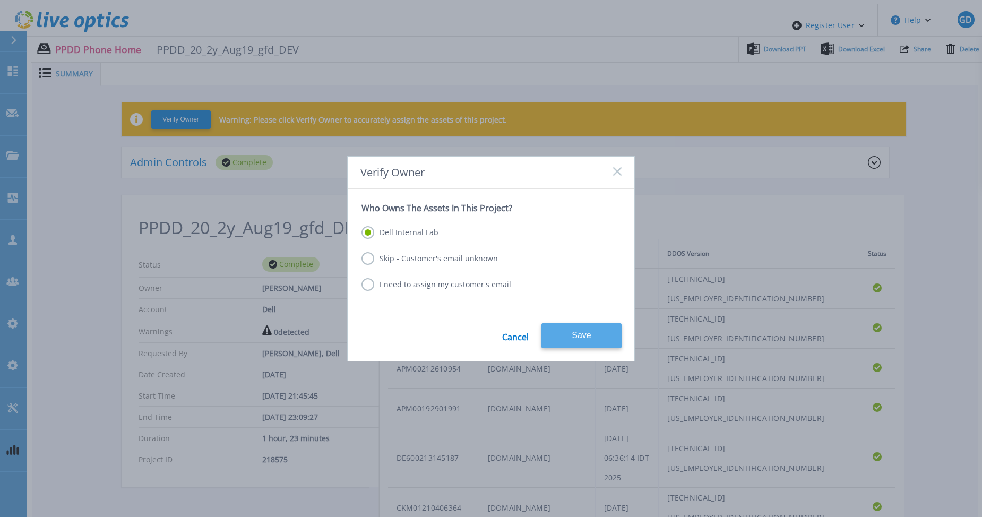
click at [583, 330] on button "Save" at bounding box center [582, 335] width 80 height 25
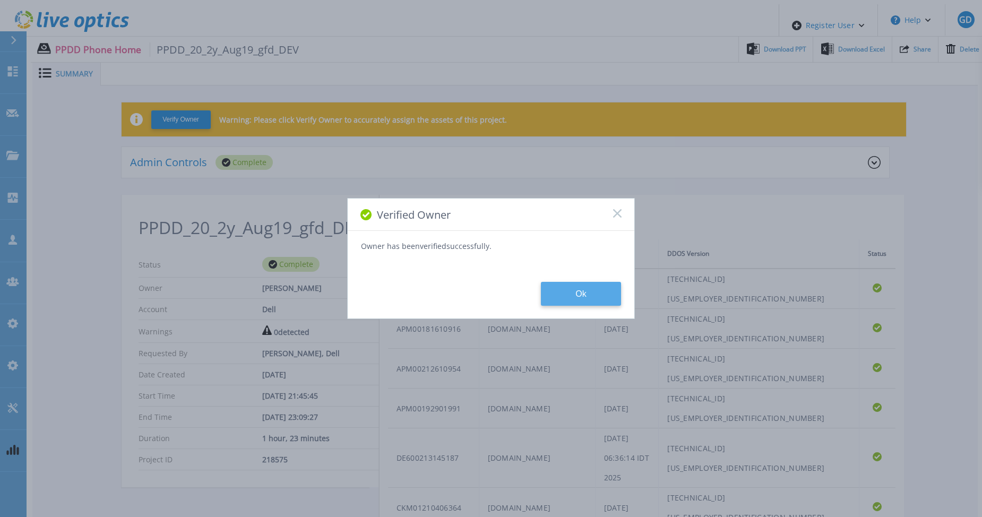
click at [571, 300] on button "Ok" at bounding box center [581, 294] width 80 height 24
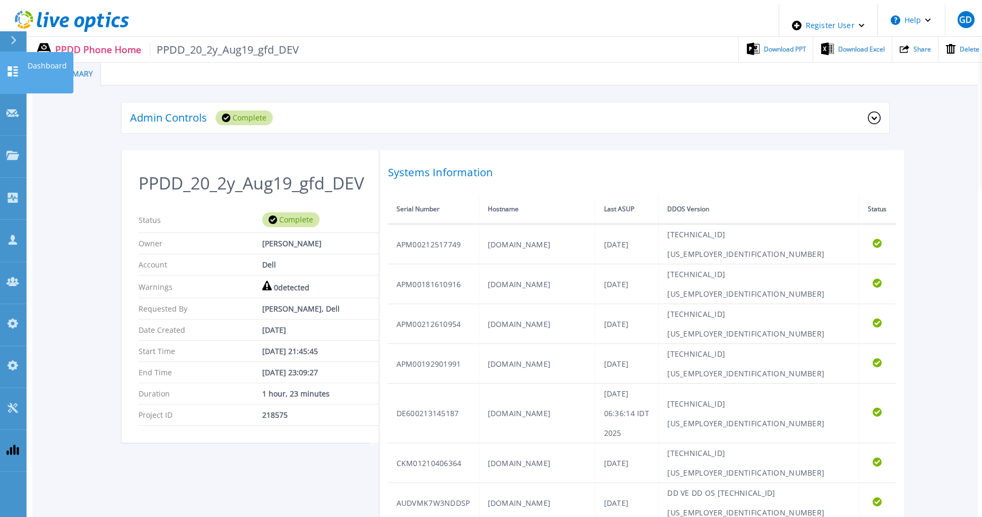
click at [10, 66] on icon at bounding box center [13, 71] width 10 height 10
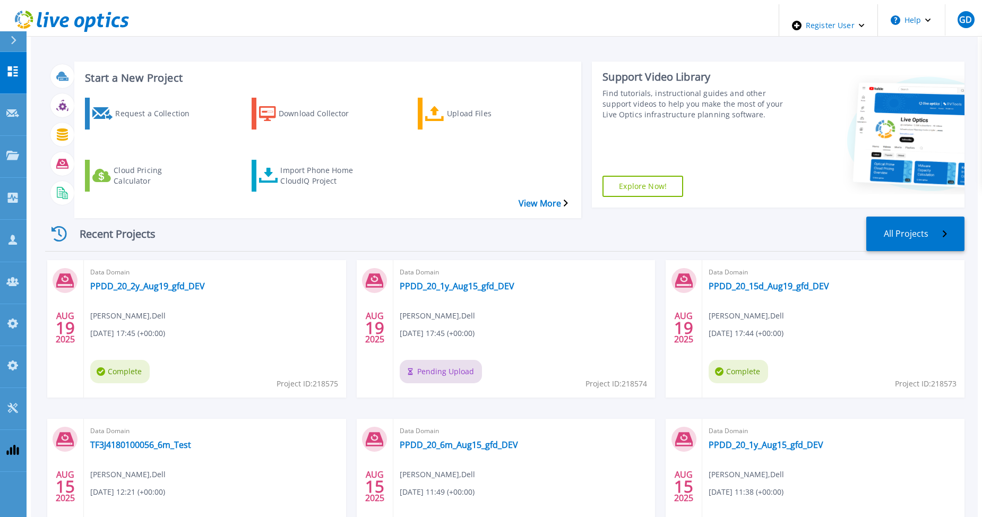
click at [551, 296] on div "Data Domain PPDD_20_1y_Aug15_gfd_DEV [PERSON_NAME] , Dell [DATE] 17:45 (+00:00)…" at bounding box center [524, 329] width 262 height 138
click at [8, 66] on icon at bounding box center [13, 71] width 10 height 10
click at [608, 297] on div "Data Domain PPDD_20_1y_Aug15_gfd_DEV Gerry Dunn , Dell 08/19/2025, 17:45 (+00:0…" at bounding box center [524, 329] width 262 height 138
click at [18, 66] on icon at bounding box center [12, 71] width 13 height 10
click at [435, 208] on div "Recent Projects All Projects [DATE] Data Domain PPDD_20_2y_Aug19_gfd_DEV [PERSO…" at bounding box center [505, 397] width 920 height 378
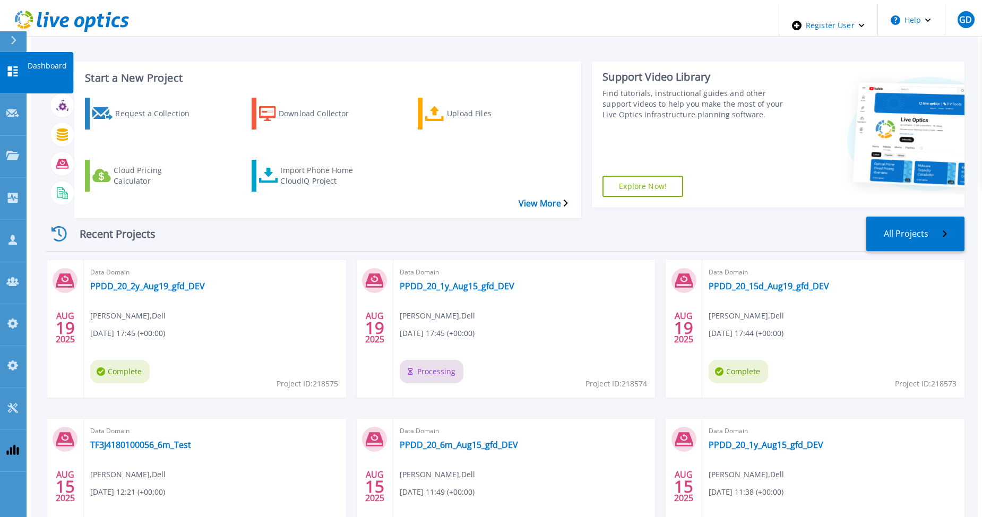
click at [8, 68] on link "Dashboard Dashboard" at bounding box center [13, 73] width 27 height 42
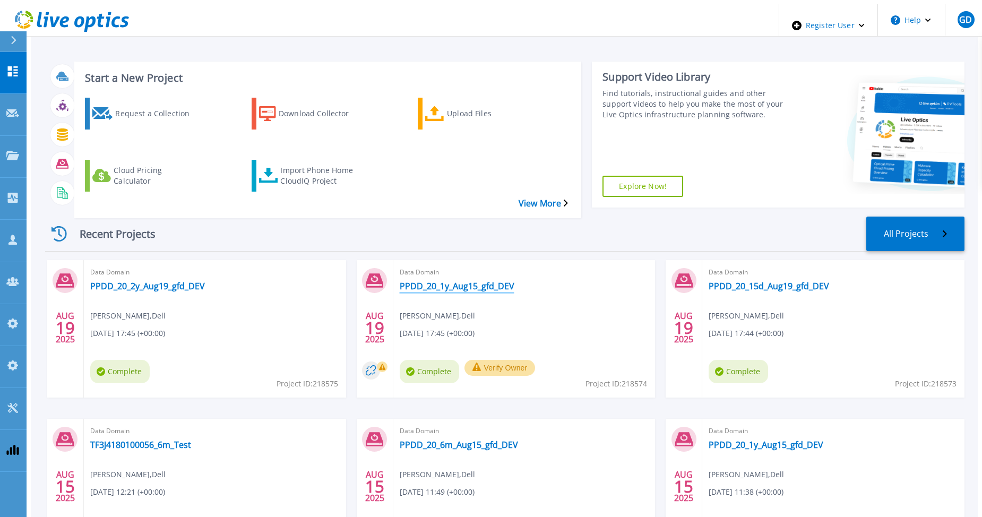
click at [428, 281] on link "PPDD_20_1y_Aug15_gfd_DEV" at bounding box center [457, 286] width 115 height 11
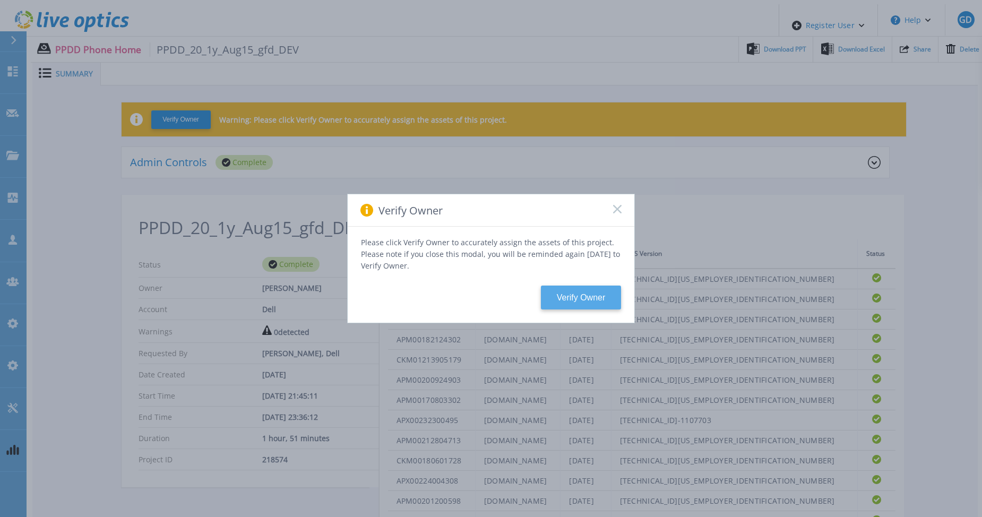
click at [592, 291] on button "Verify Owner" at bounding box center [581, 298] width 80 height 24
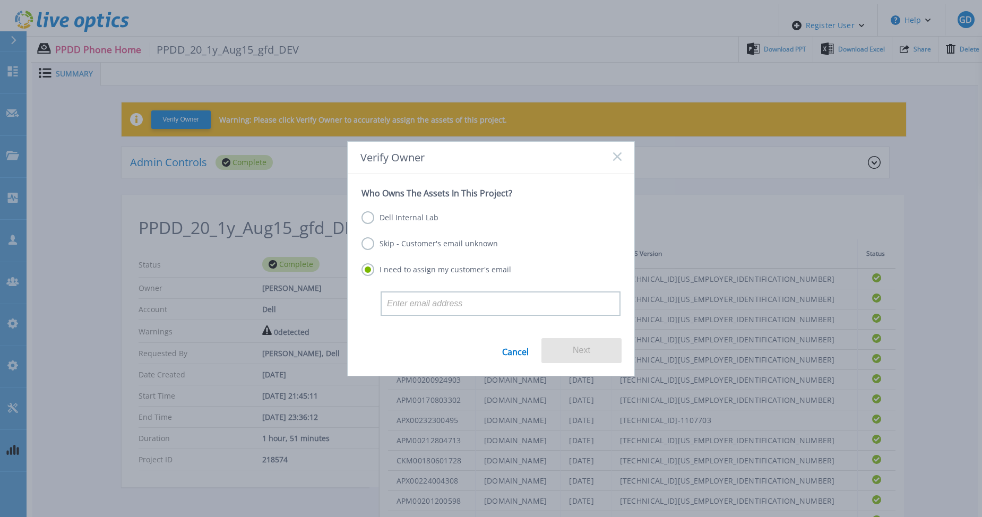
click at [419, 214] on label "Dell Internal Lab" at bounding box center [400, 217] width 77 height 13
click at [0, 0] on input "Dell Internal Lab" at bounding box center [0, 0] width 0 height 0
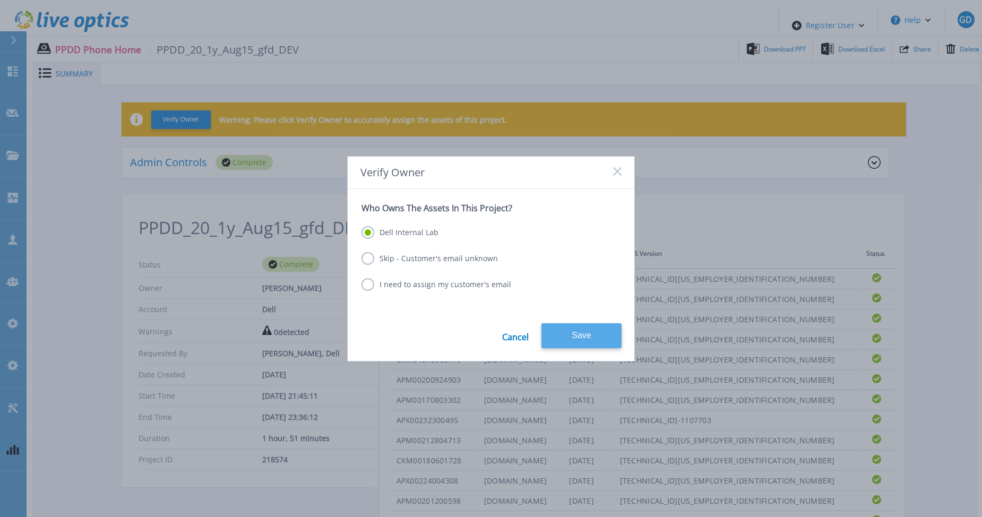
click at [573, 331] on button "Save" at bounding box center [582, 335] width 80 height 25
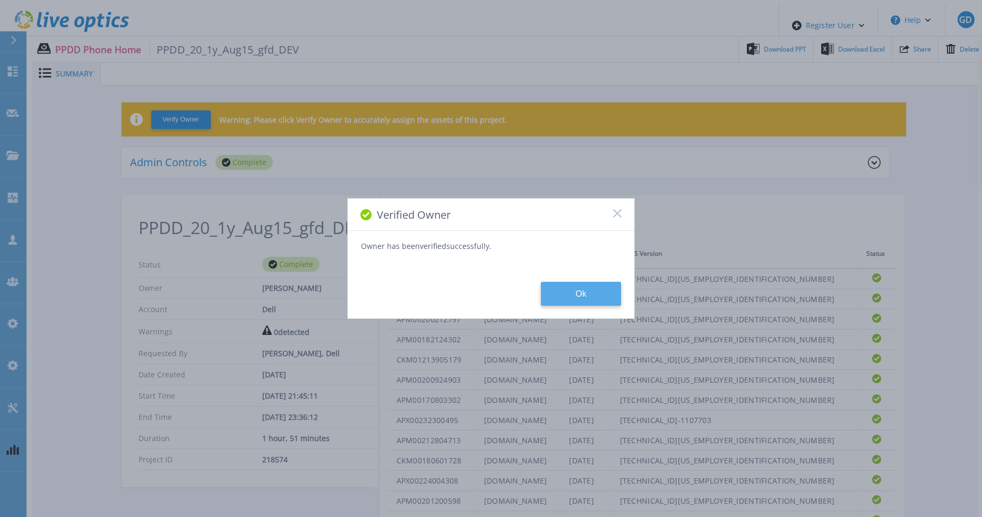
click at [578, 287] on button "Ok" at bounding box center [581, 294] width 80 height 24
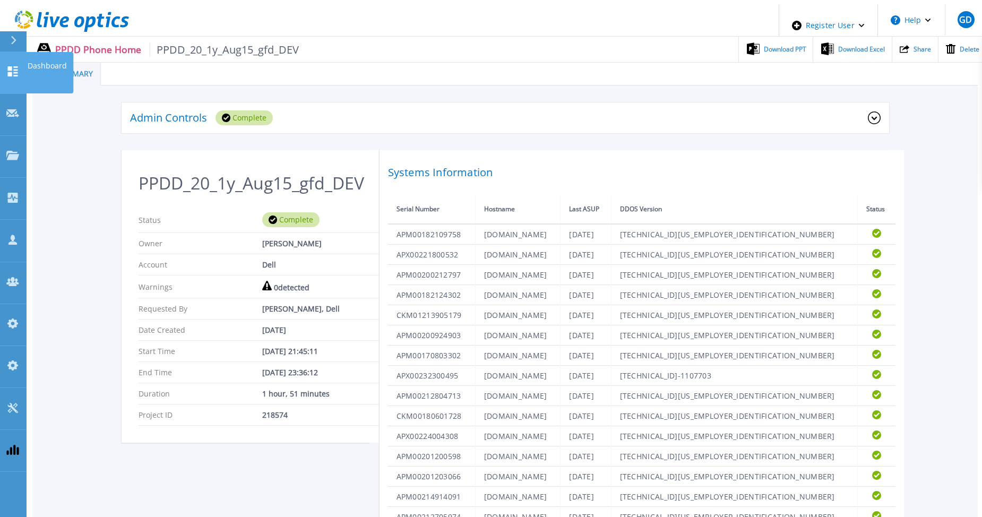
click at [13, 66] on icon at bounding box center [12, 71] width 13 height 10
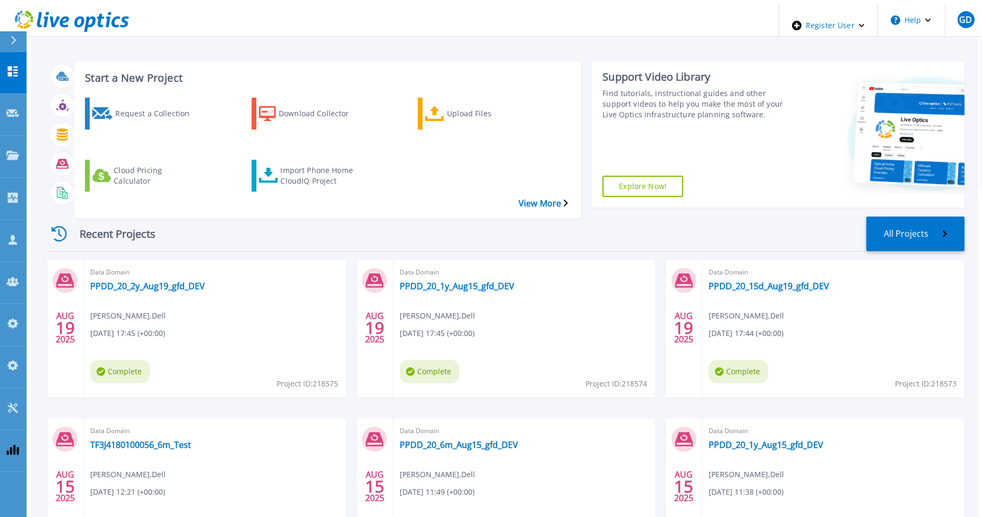
click at [396, 208] on div "Recent Projects All Projects [DATE] Data Domain PPDD_20_2y_Aug19_gfd_DEV [PERSO…" at bounding box center [505, 397] width 920 height 378
click at [959, 20] on span "GD" at bounding box center [965, 19] width 13 height 8
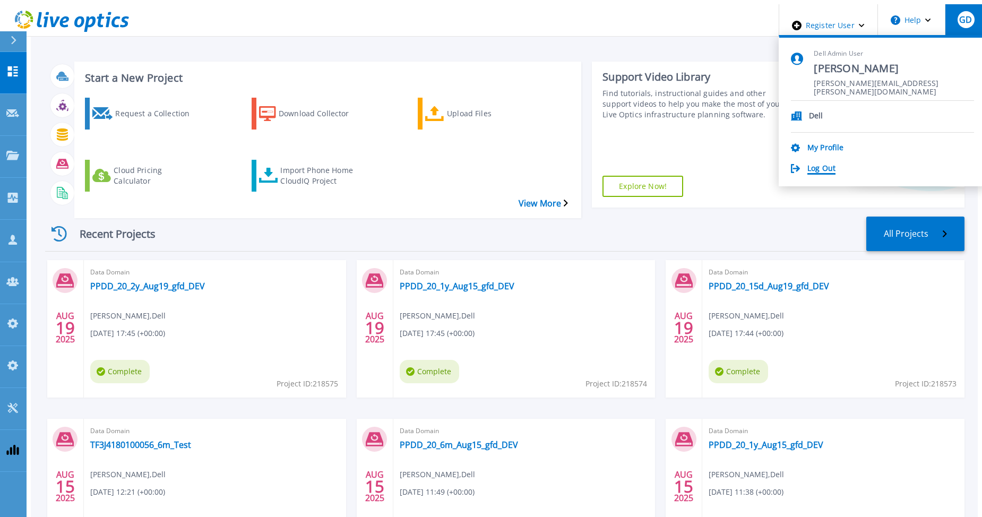
click at [836, 164] on link "Log Out" at bounding box center [822, 169] width 28 height 10
